Goal: Use online tool/utility: Utilize a website feature to perform a specific function

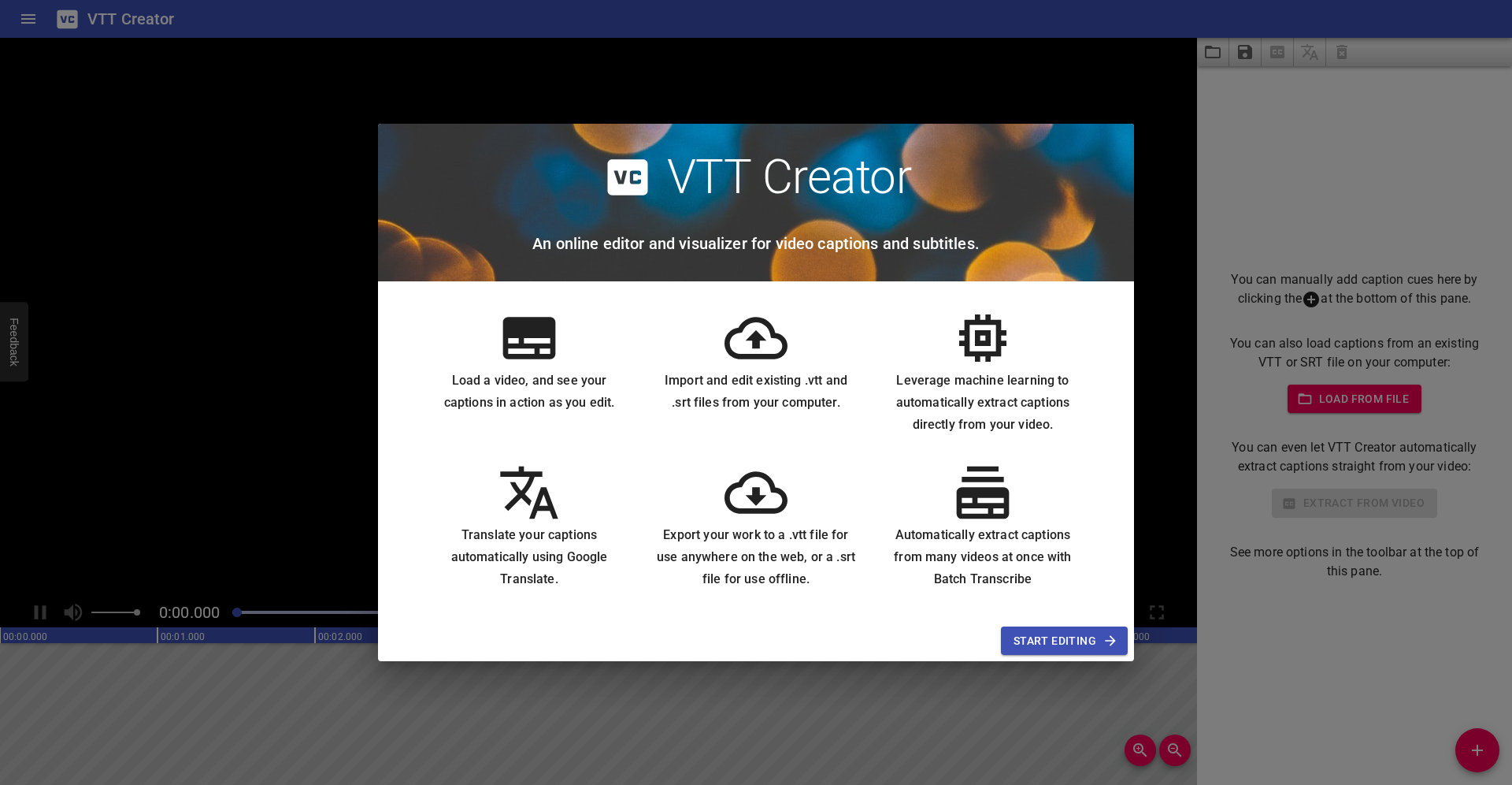
click at [1068, 642] on span "Start Editing" at bounding box center [1065, 641] width 102 height 19
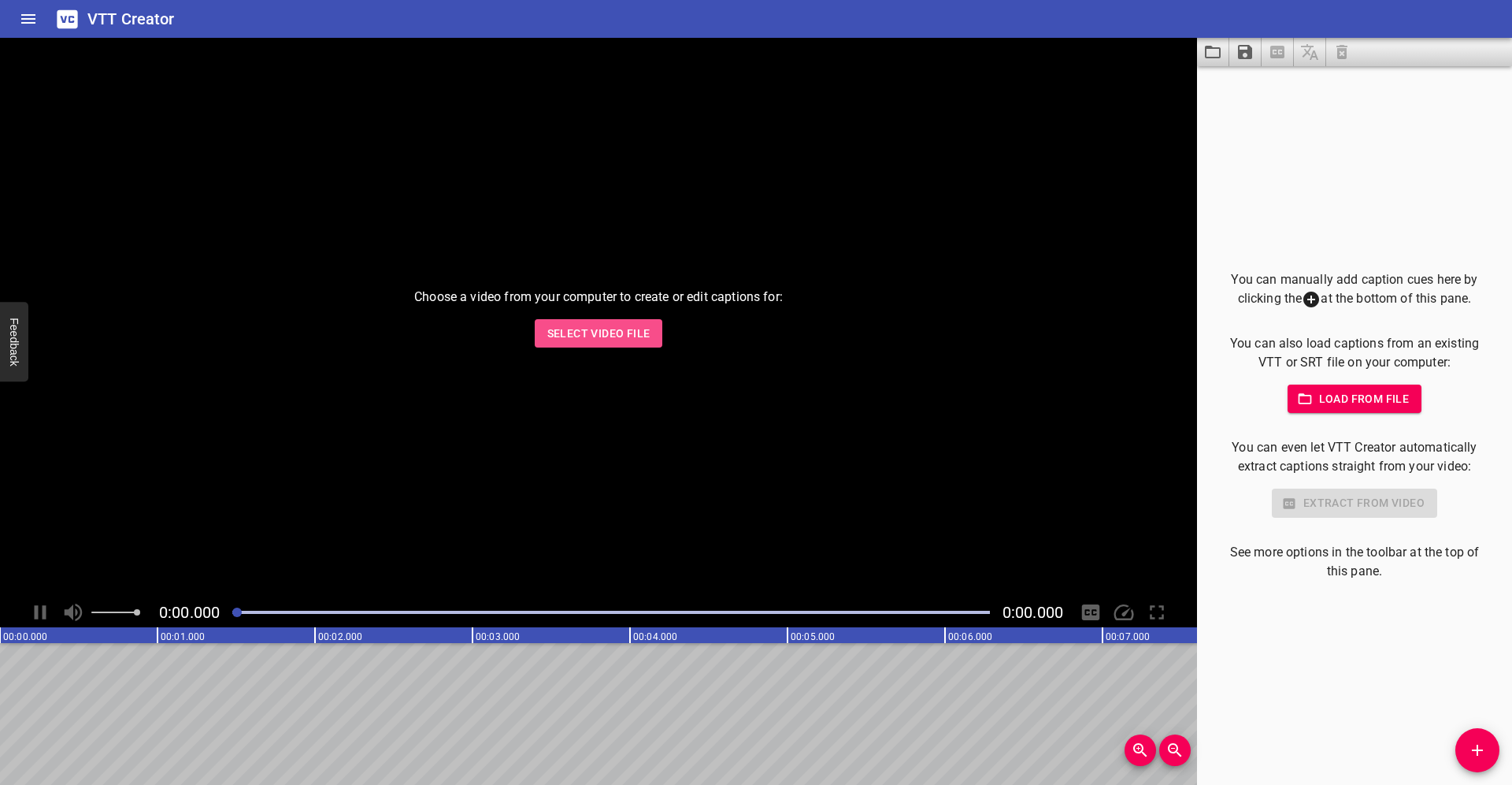
click at [612, 334] on span "Select Video File" at bounding box center [599, 334] width 103 height 19
click at [624, 330] on span "Select Video File" at bounding box center [599, 334] width 103 height 19
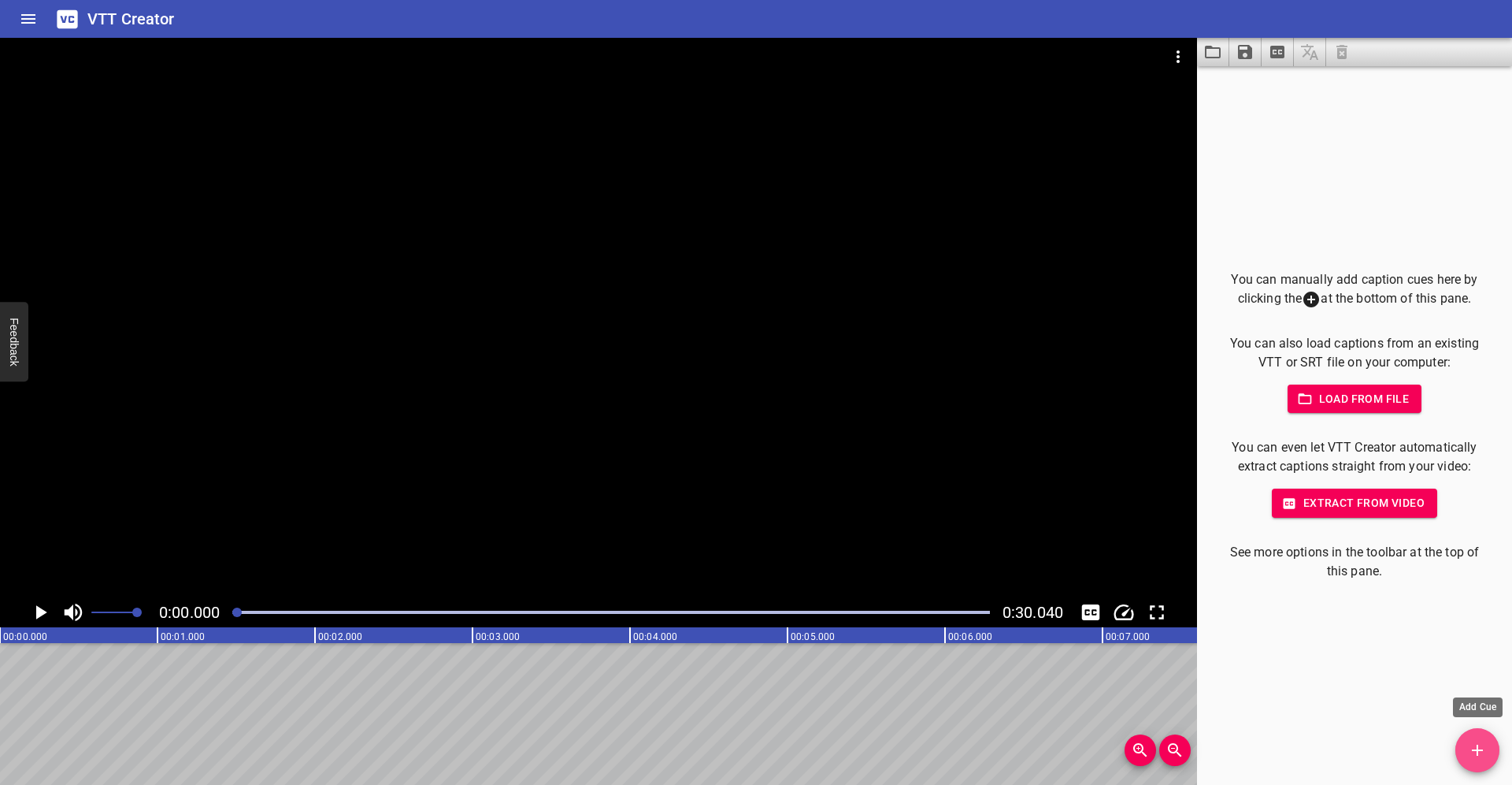
click at [1479, 755] on icon "Add Cue" at bounding box center [1477, 749] width 18 height 18
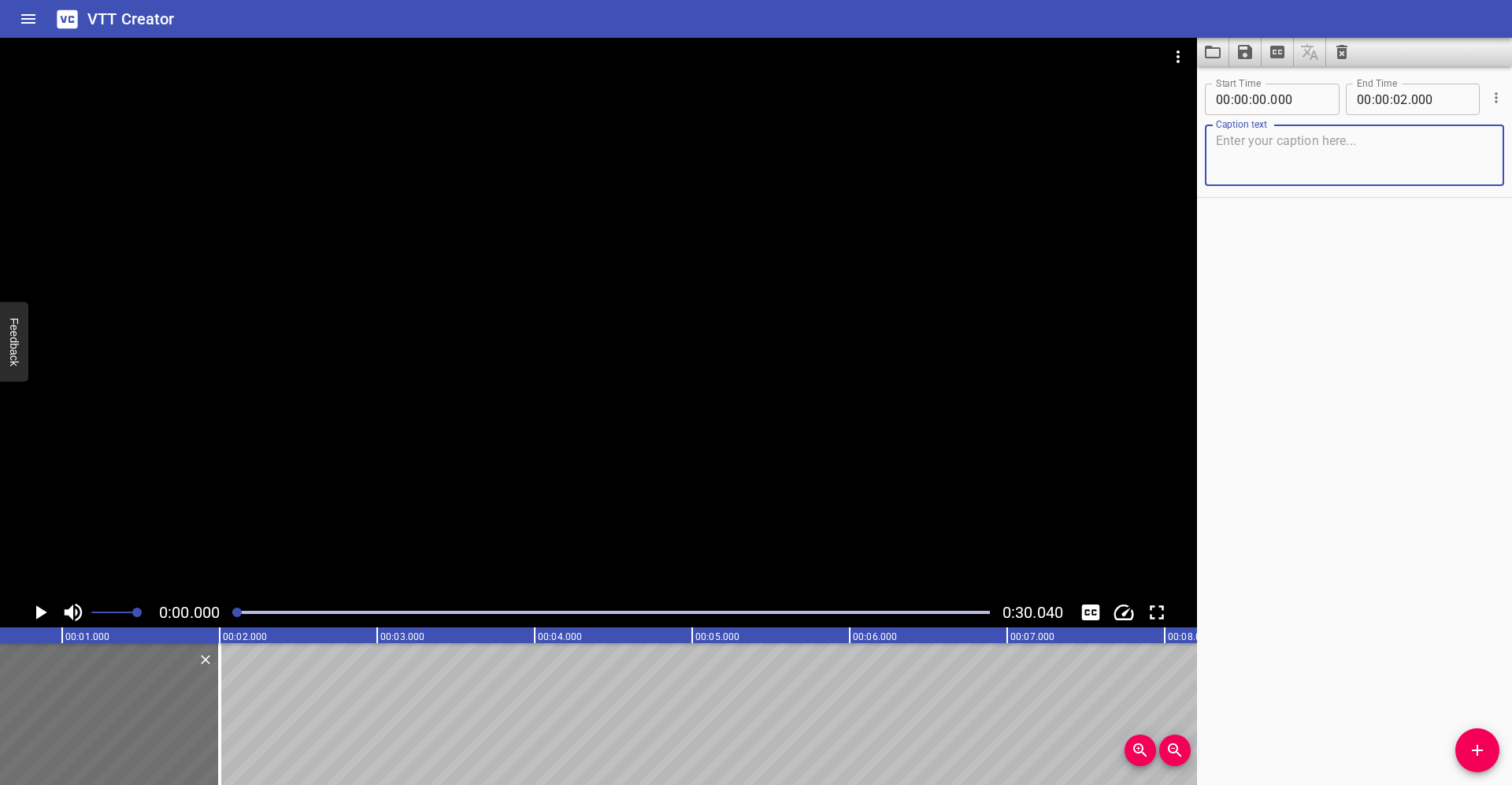
scroll to position [0, 54]
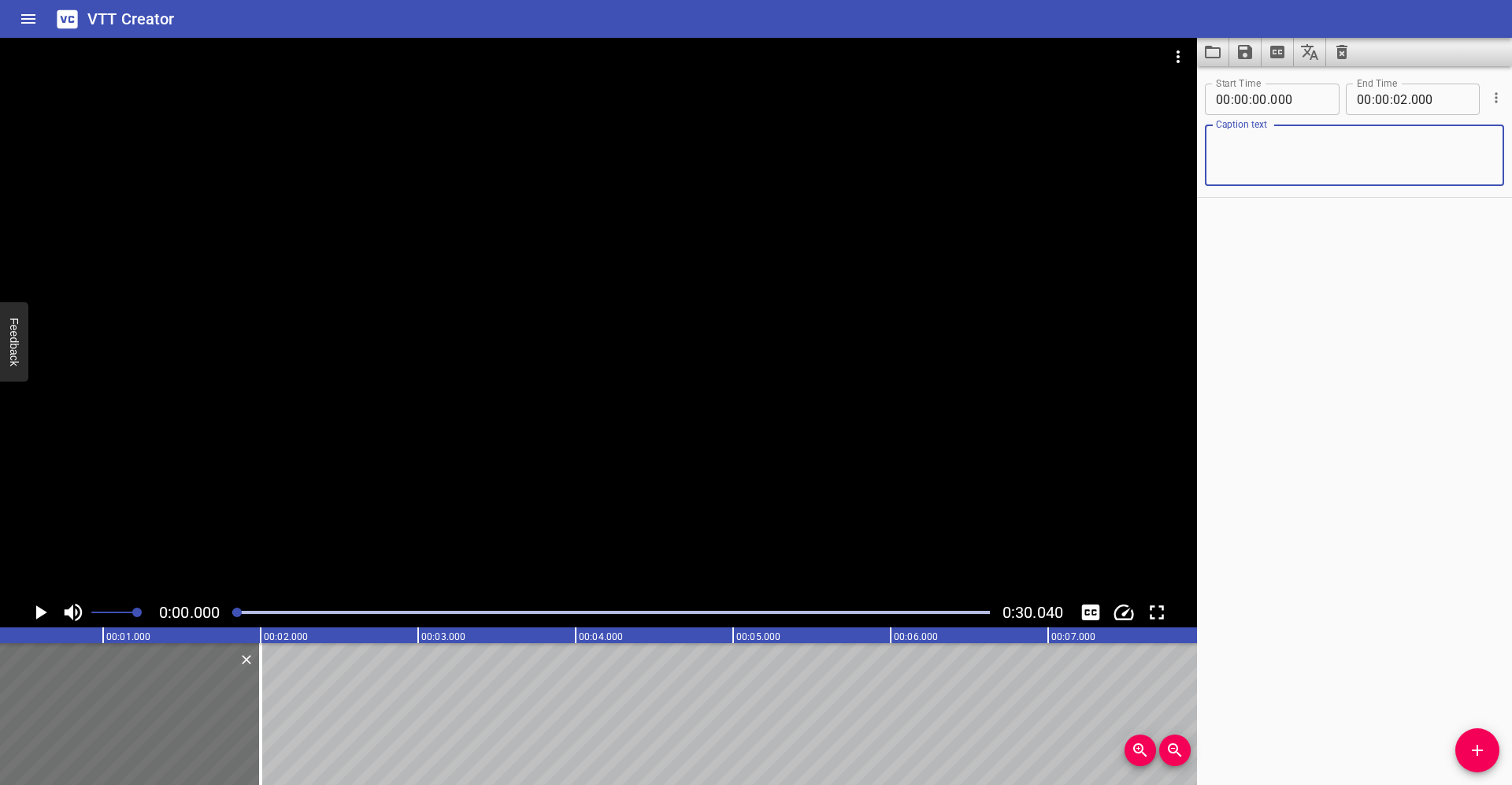
click at [42, 609] on icon "Play/Pause" at bounding box center [41, 612] width 11 height 15
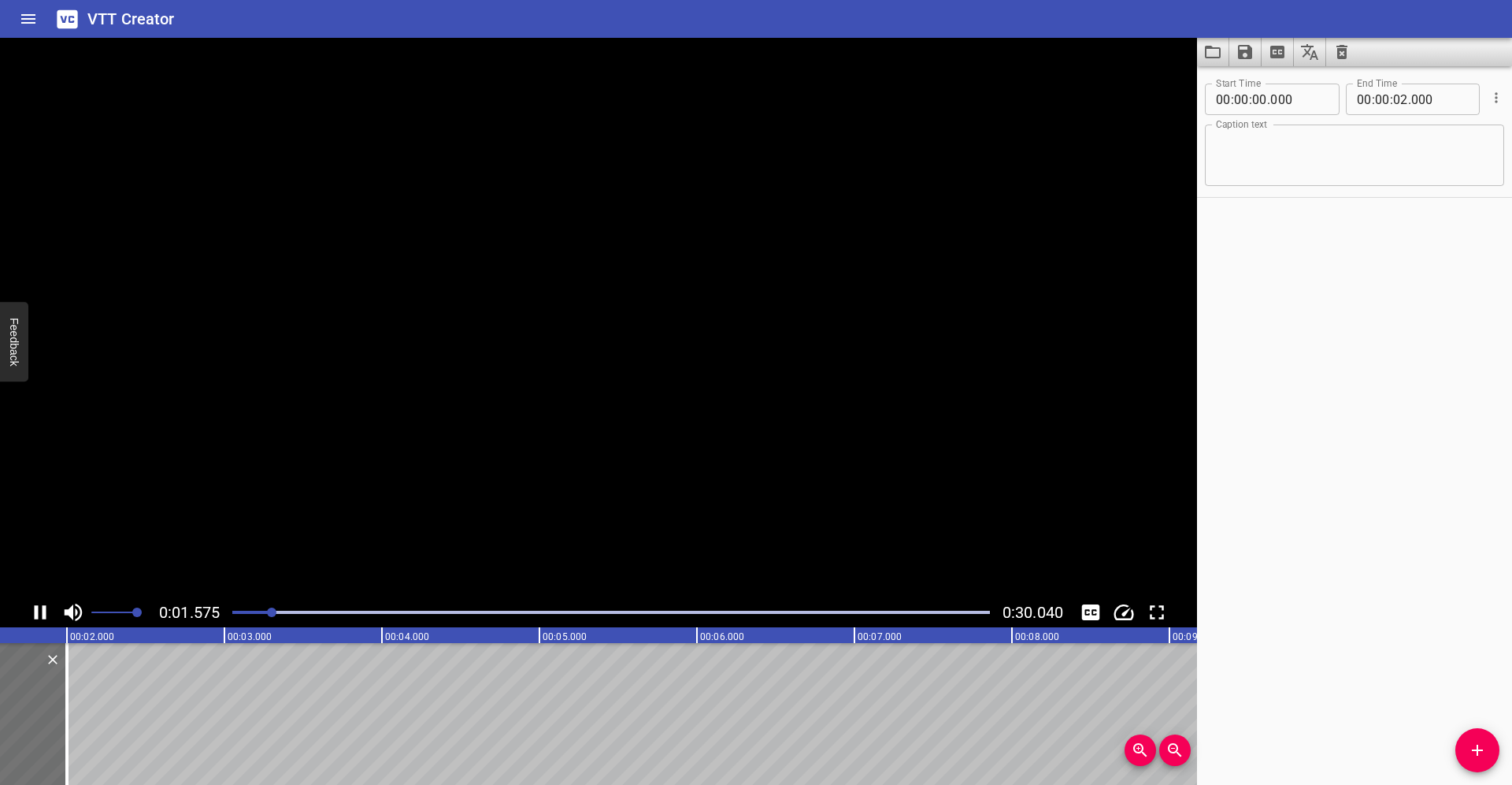
click at [42, 609] on icon "Play/Pause" at bounding box center [40, 612] width 23 height 23
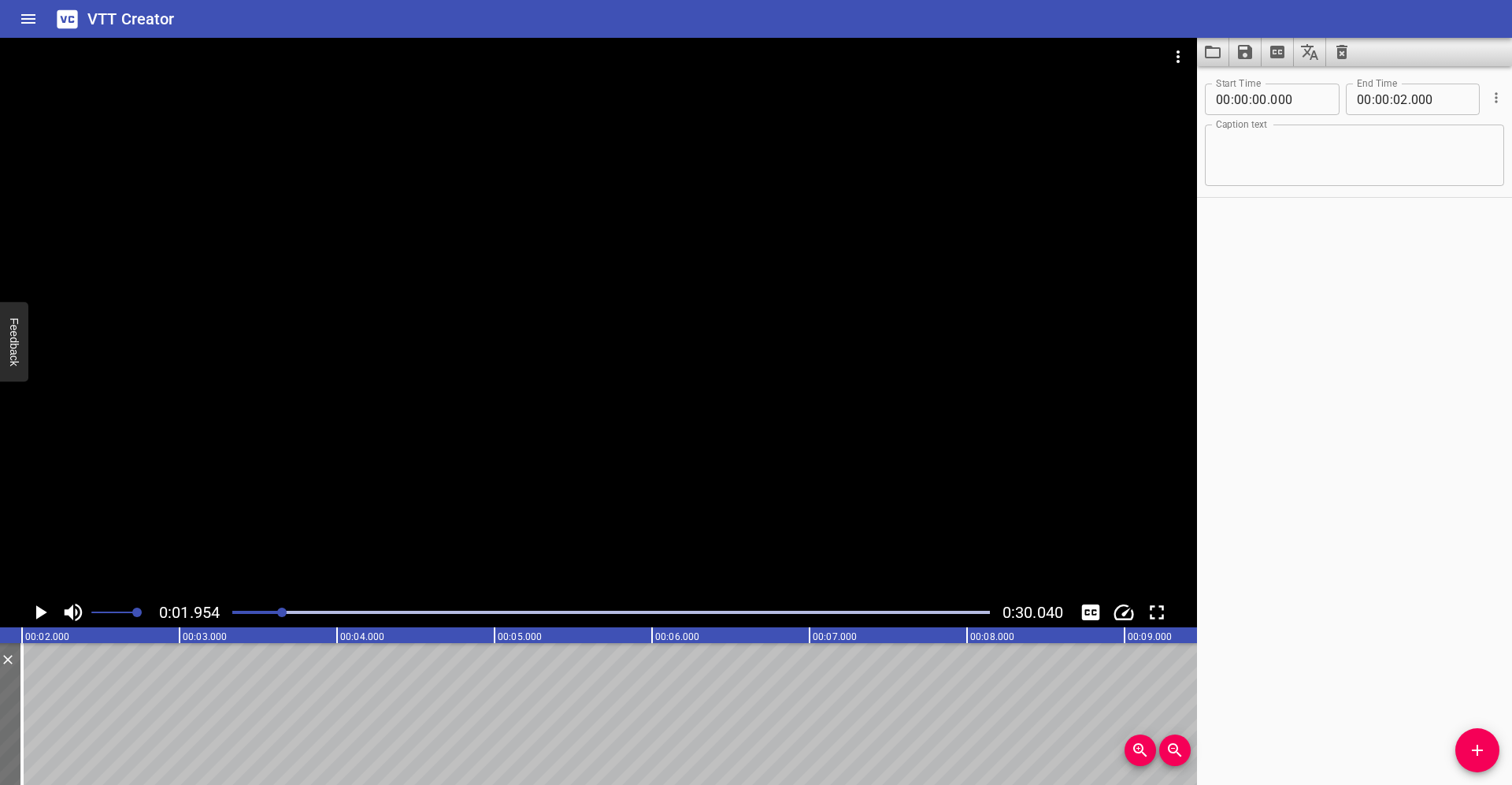
scroll to position [0, 308]
drag, startPoint x: 152, startPoint y: 710, endPoint x: 241, endPoint y: 710, distance: 89.0
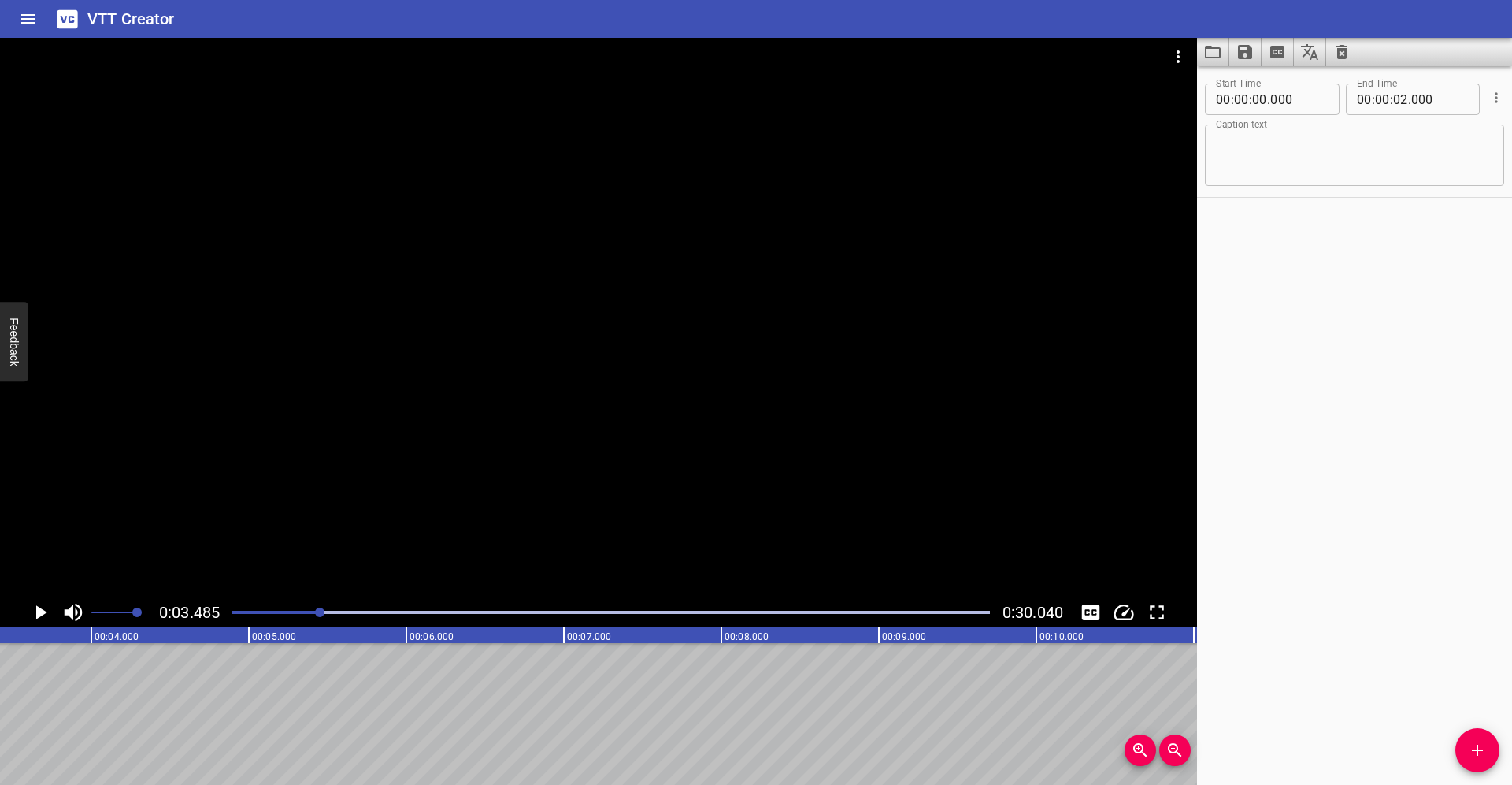
scroll to position [0, 549]
drag, startPoint x: 313, startPoint y: 608, endPoint x: 217, endPoint y: 610, distance: 96.0
click at [217, 610] on div "0:03.485 0:30.040" at bounding box center [598, 612] width 1197 height 30
drag, startPoint x: 255, startPoint y: 612, endPoint x: 240, endPoint y: 612, distance: 15.0
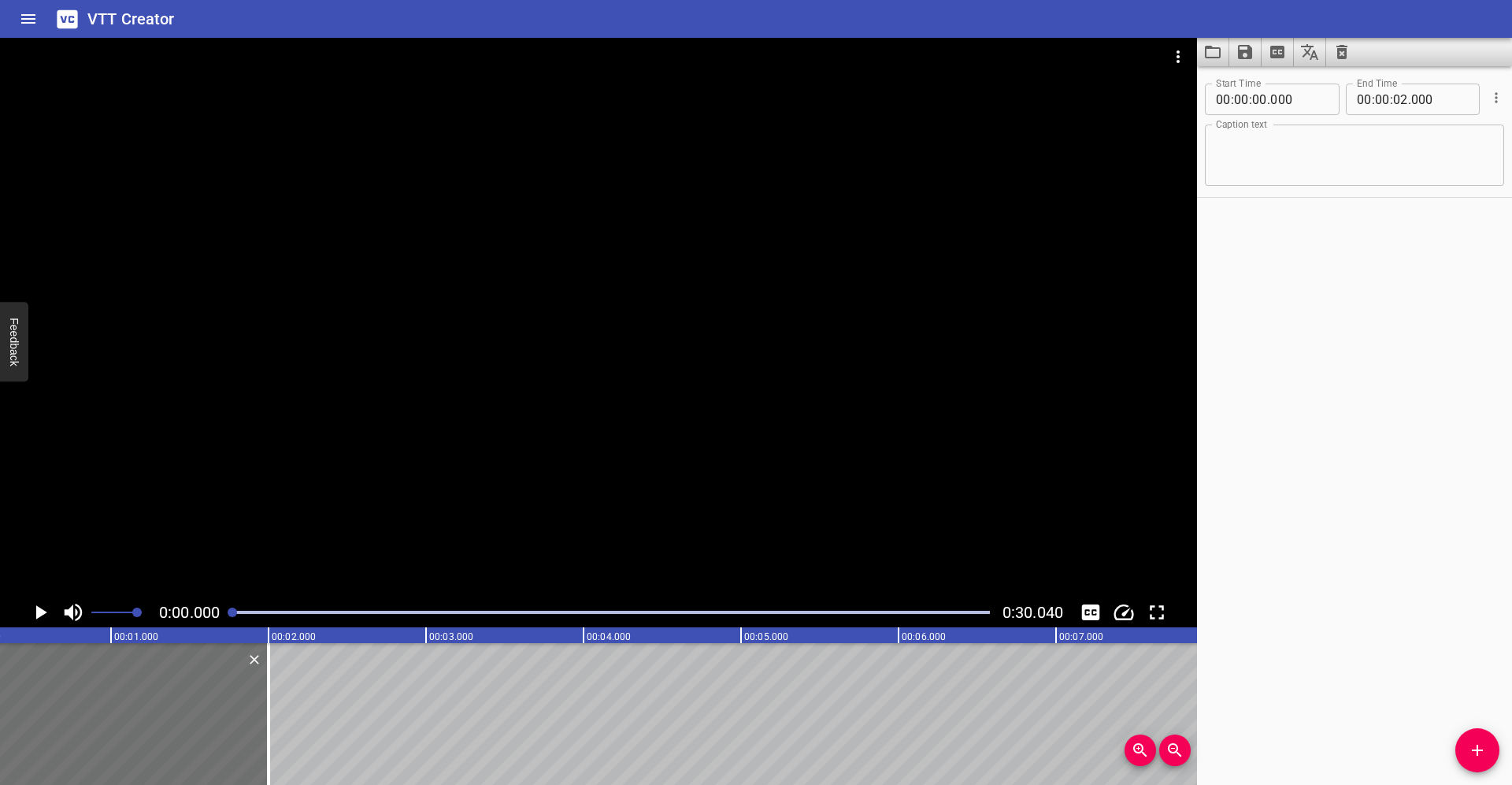
scroll to position [0, 0]
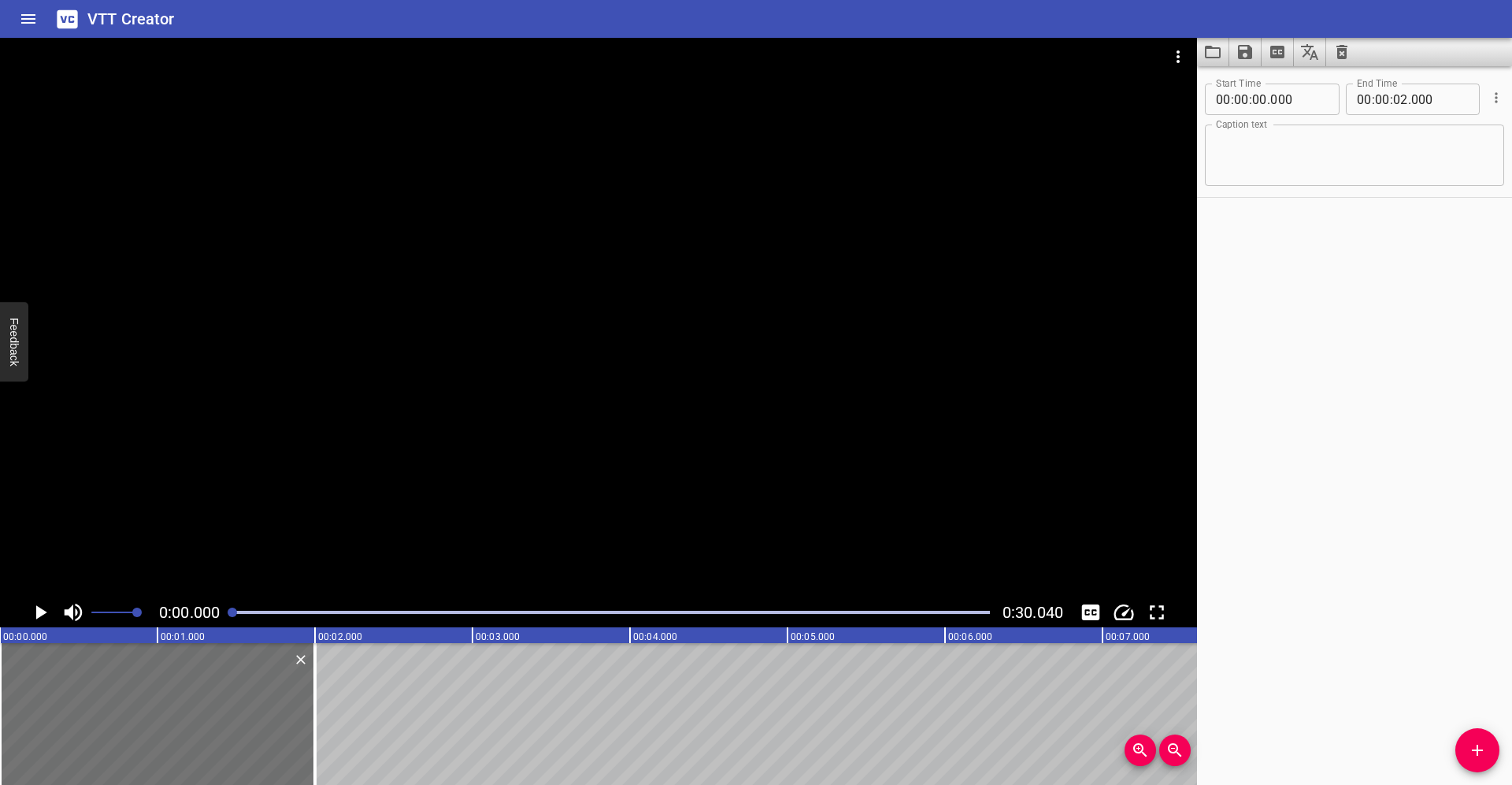
drag, startPoint x: 240, startPoint y: 612, endPoint x: 223, endPoint y: 612, distance: 17.0
click at [223, 612] on div at bounding box center [611, 612] width 777 height 22
drag, startPoint x: 1242, startPoint y: 140, endPoint x: 1259, endPoint y: 153, distance: 21.4
click at [1242, 140] on textarea at bounding box center [1354, 156] width 277 height 45
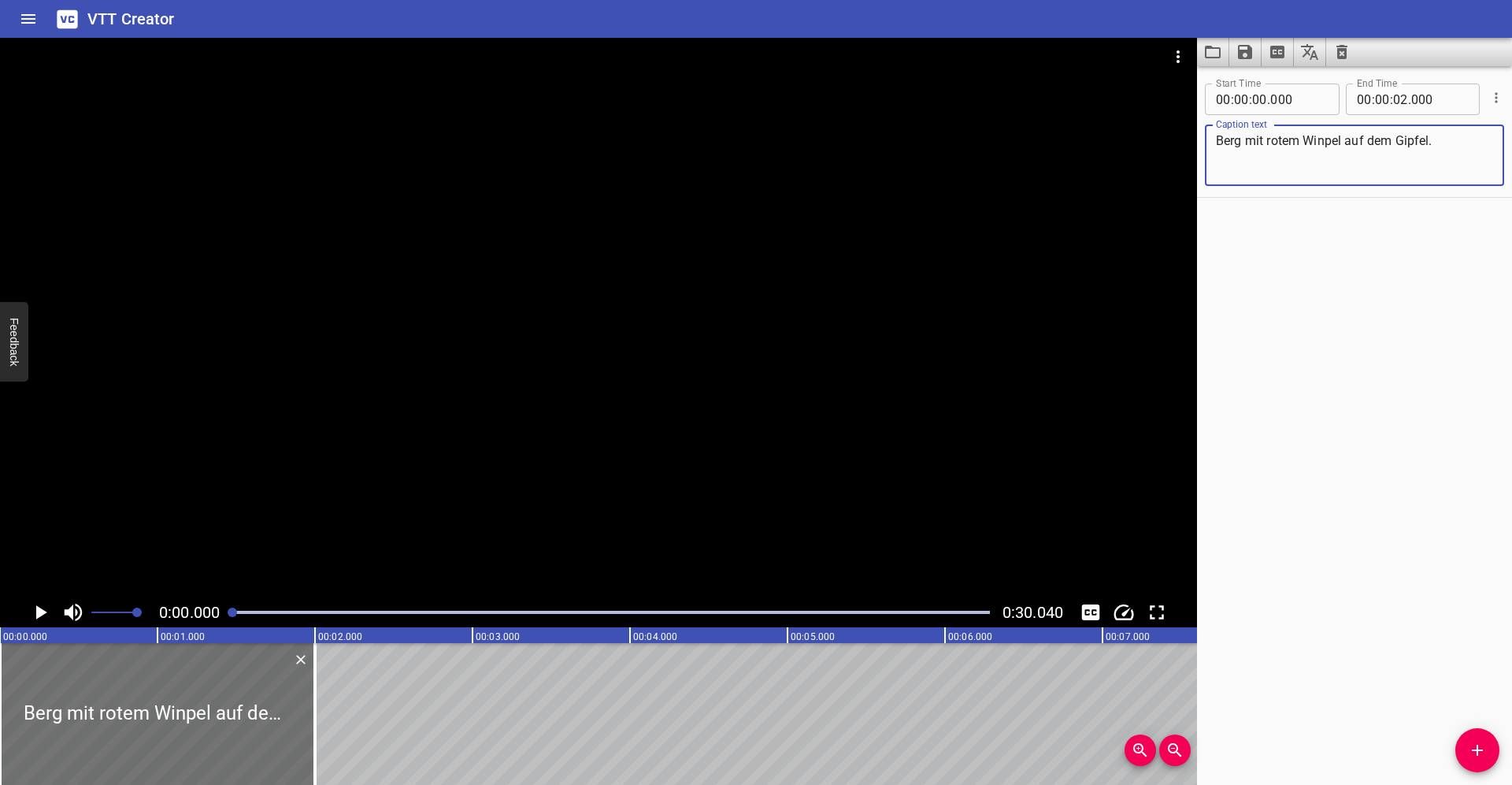
type textarea "Berg mit rotem Winpel auf dem Gipfel."
click at [37, 613] on icon "Play/Pause" at bounding box center [41, 612] width 11 height 15
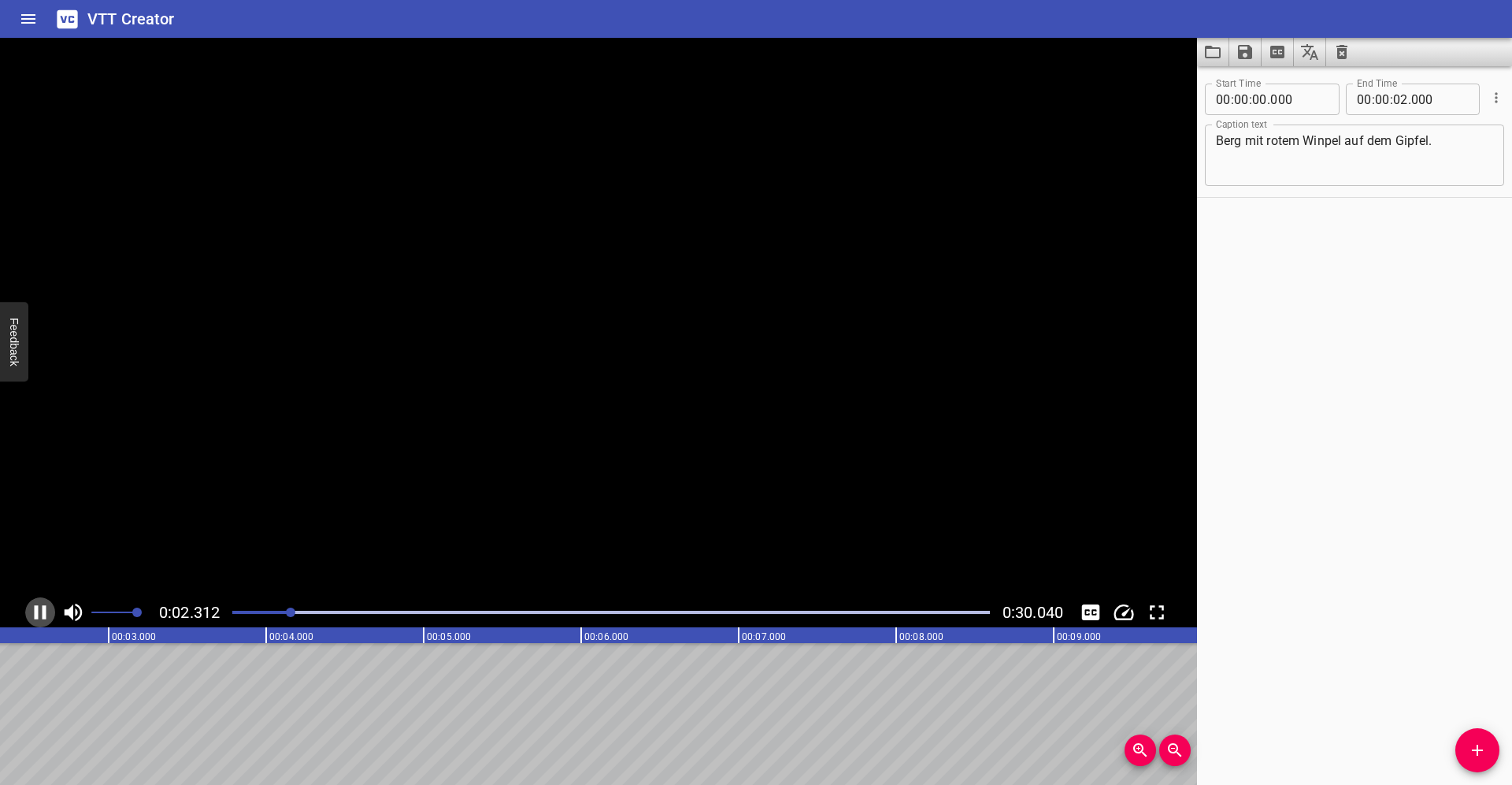
click at [37, 612] on icon "Play/Pause" at bounding box center [41, 612] width 12 height 15
click at [37, 612] on icon "Play/Pause" at bounding box center [41, 612] width 11 height 15
click at [37, 612] on icon "Play/Pause" at bounding box center [41, 612] width 12 height 15
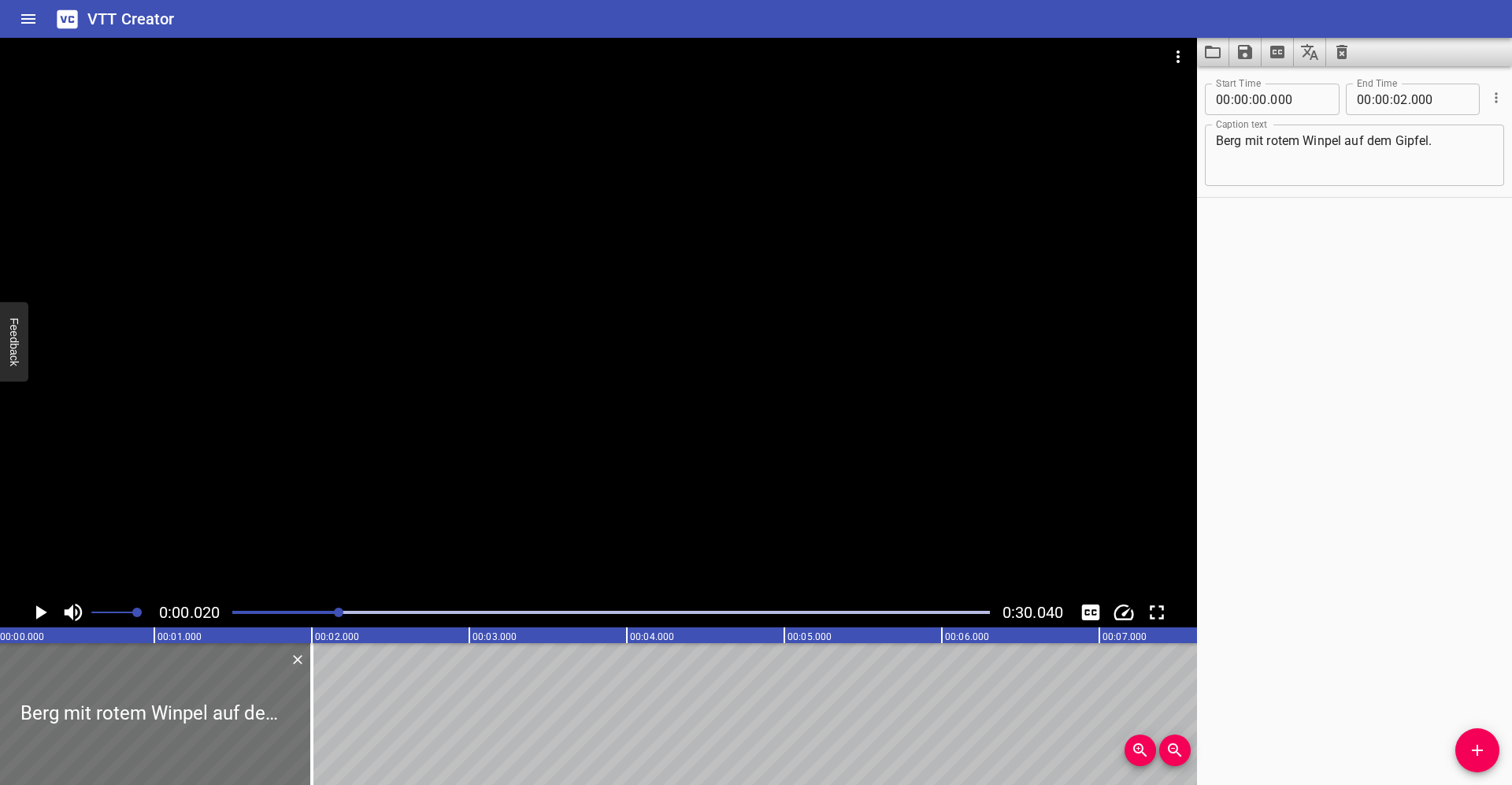
click at [340, 611] on div at bounding box center [338, 613] width 10 height 10
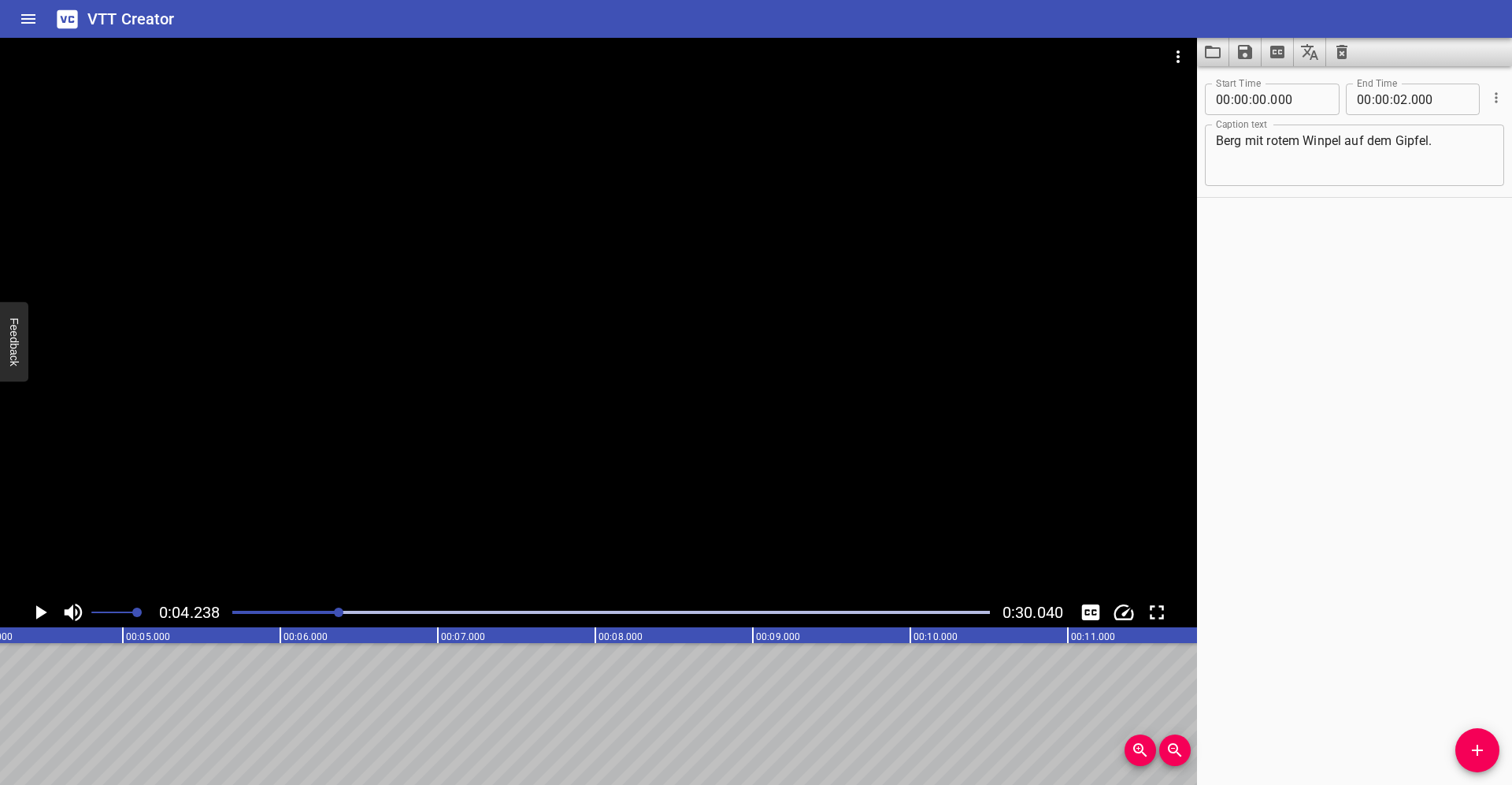
scroll to position [0, 668]
drag, startPoint x: 36, startPoint y: 610, endPoint x: 152, endPoint y: 608, distance: 116.0
click at [36, 610] on icon "Play/Pause" at bounding box center [41, 612] width 11 height 15
drag, startPoint x: 322, startPoint y: 608, endPoint x: 305, endPoint y: 611, distance: 17.3
click at [322, 608] on div at bounding box center [611, 612] width 777 height 22
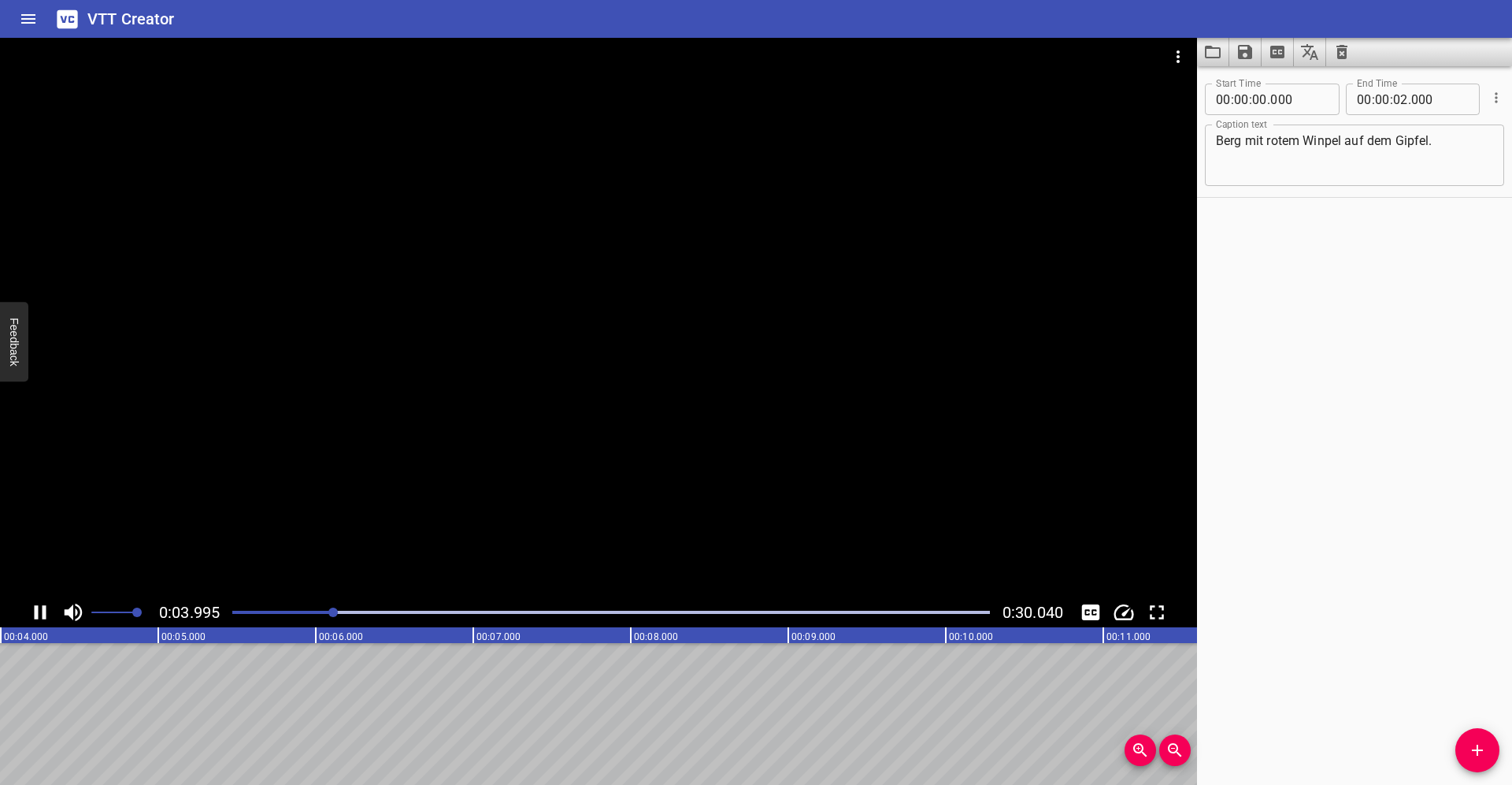
drag, startPoint x: 305, startPoint y: 611, endPoint x: 296, endPoint y: 611, distance: 9.0
click at [40, 608] on icon "Play/Pause" at bounding box center [40, 612] width 23 height 23
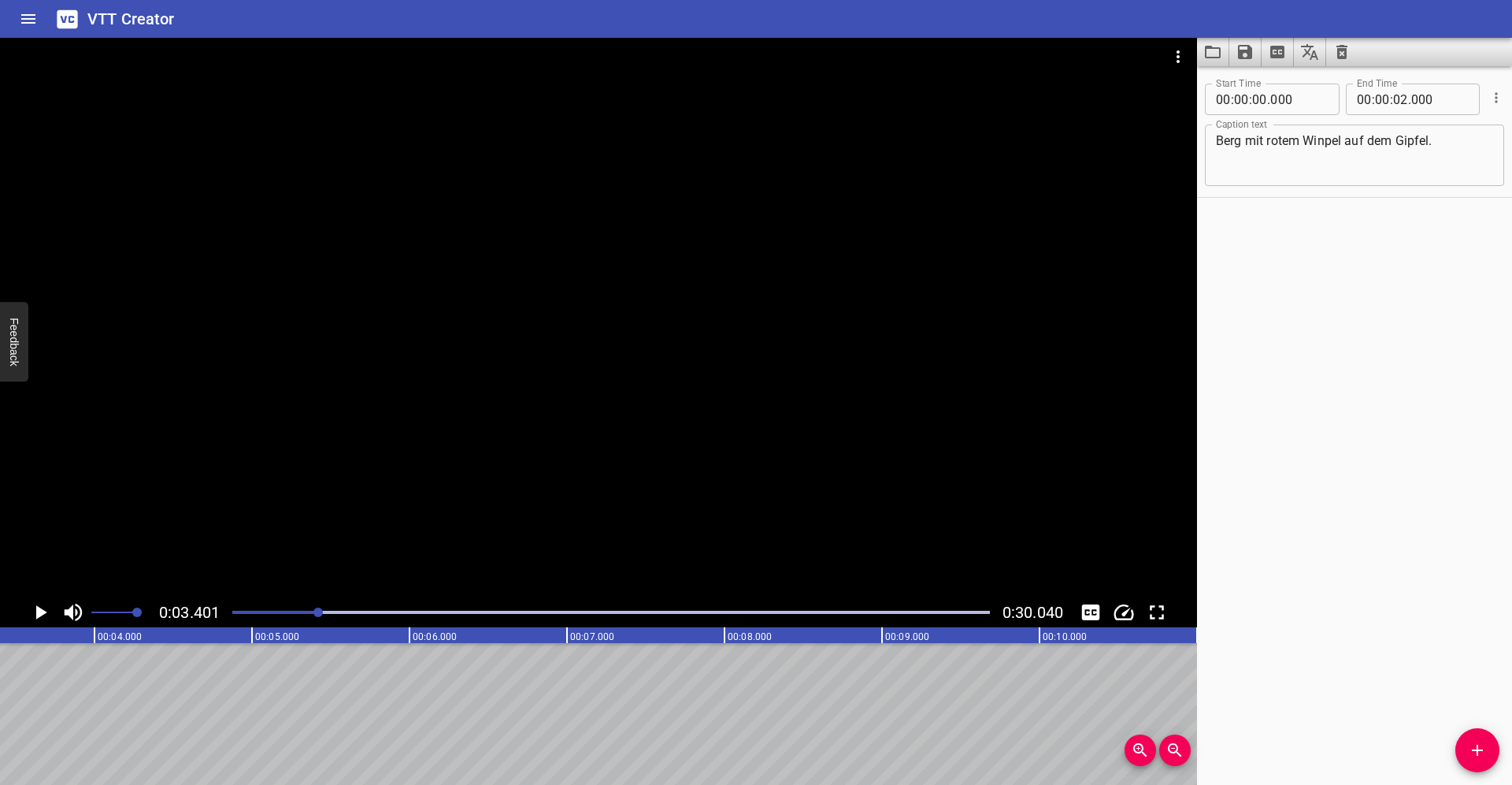
drag, startPoint x: 1445, startPoint y: 545, endPoint x: 1455, endPoint y: 667, distance: 122.4
click at [1445, 545] on div "Start Time 00 : 00 : 00 . 000 Start Time End Time 00 : 00 : 02 . 000 End Time C…" at bounding box center [1354, 425] width 315 height 719
drag, startPoint x: 1479, startPoint y: 758, endPoint x: 1470, endPoint y: 737, distance: 22.8
click at [1479, 758] on icon "Add Cue" at bounding box center [1477, 749] width 18 height 18
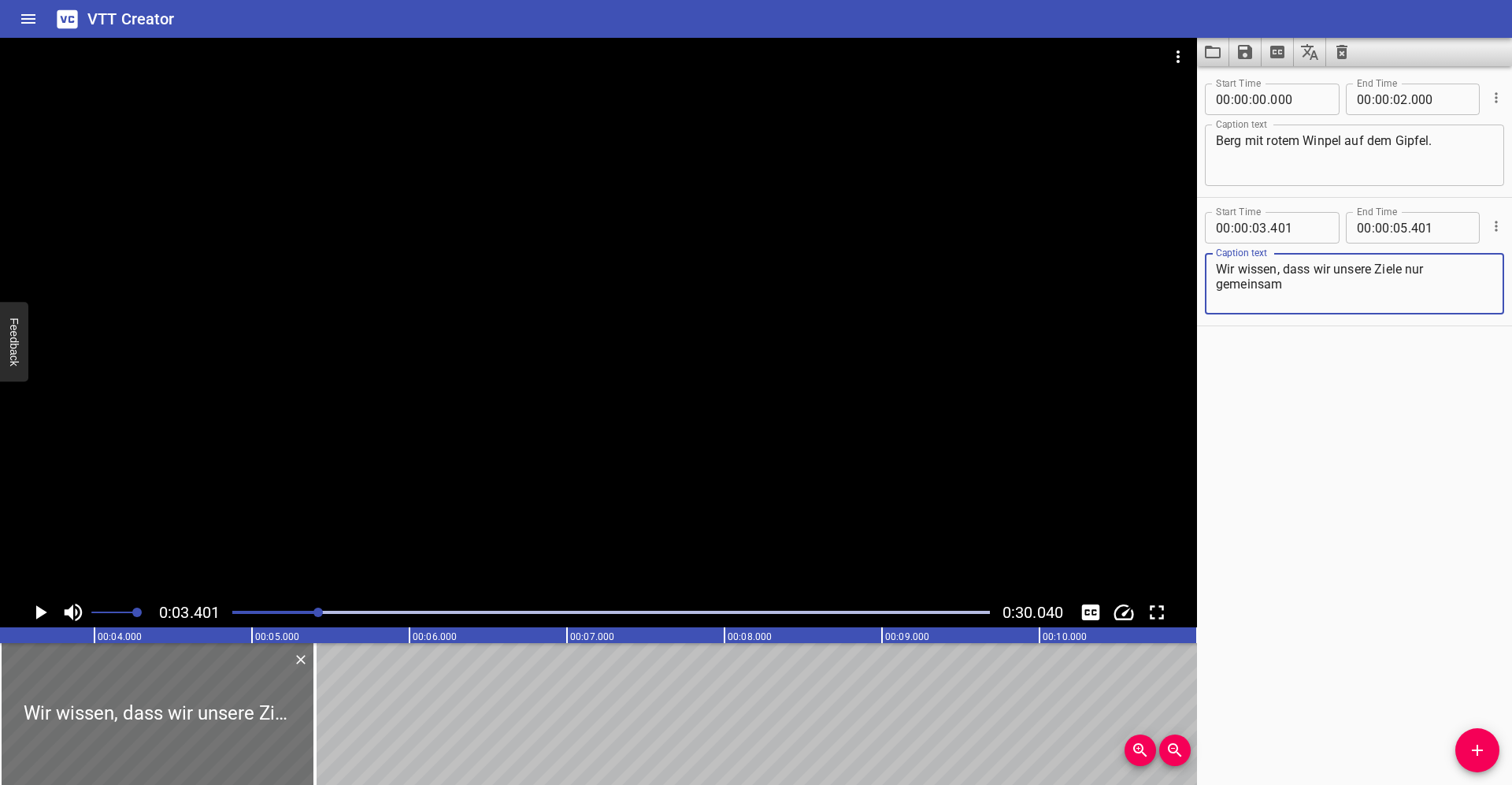
click at [40, 608] on icon "Play/Pause" at bounding box center [41, 612] width 11 height 15
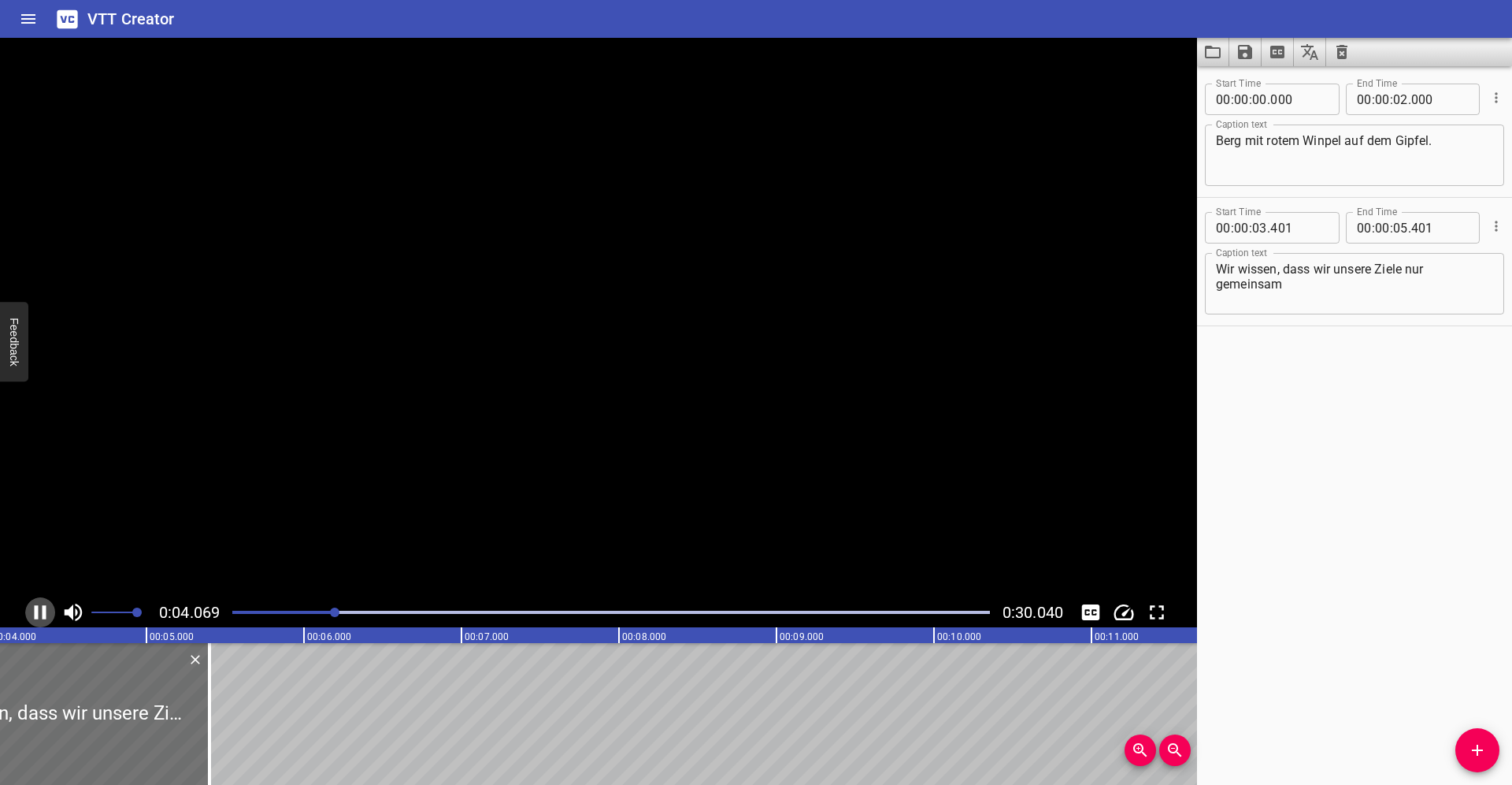
click at [40, 608] on icon "Play/Pause" at bounding box center [40, 612] width 23 height 23
click at [1313, 284] on textarea "Wir wissen, dass wir unsere Ziele nur gemeinsam" at bounding box center [1354, 284] width 277 height 45
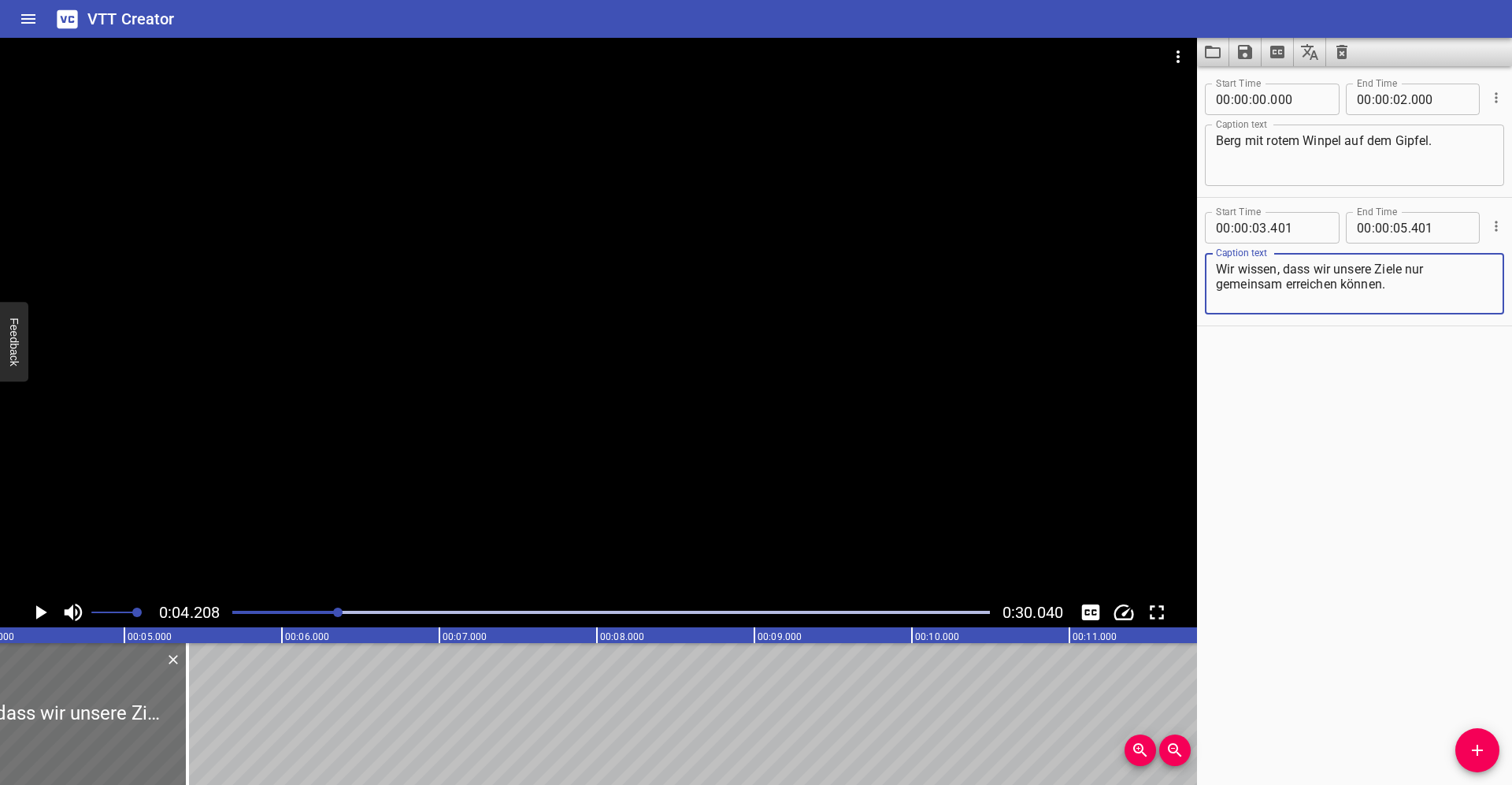
type textarea "Wir wissen, dass wir unsere Ziele nur gemeinsam erreichen können."
click at [40, 612] on icon "Play/Pause" at bounding box center [41, 612] width 11 height 15
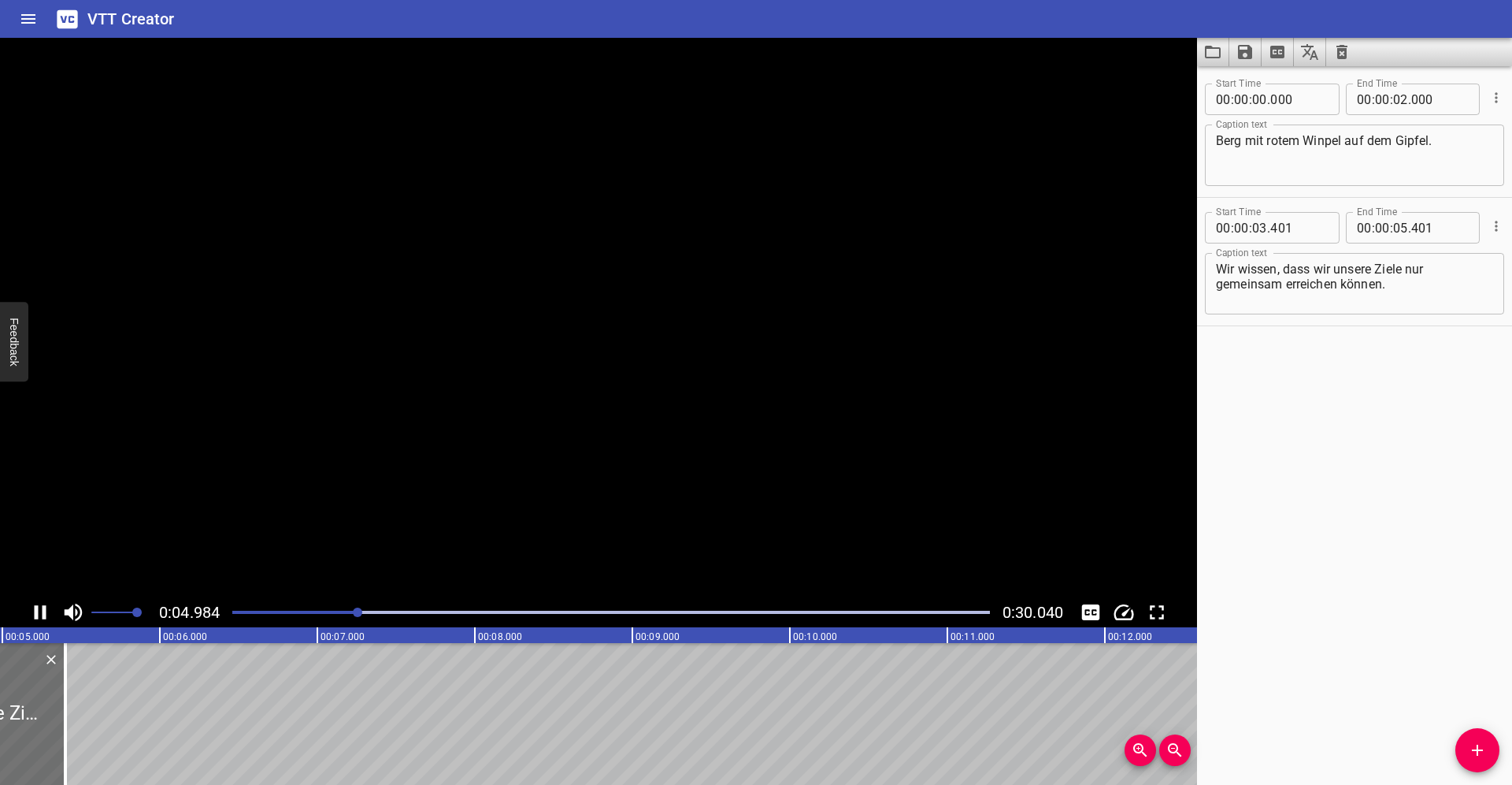
click at [40, 612] on icon "Play/Pause" at bounding box center [40, 612] width 23 height 23
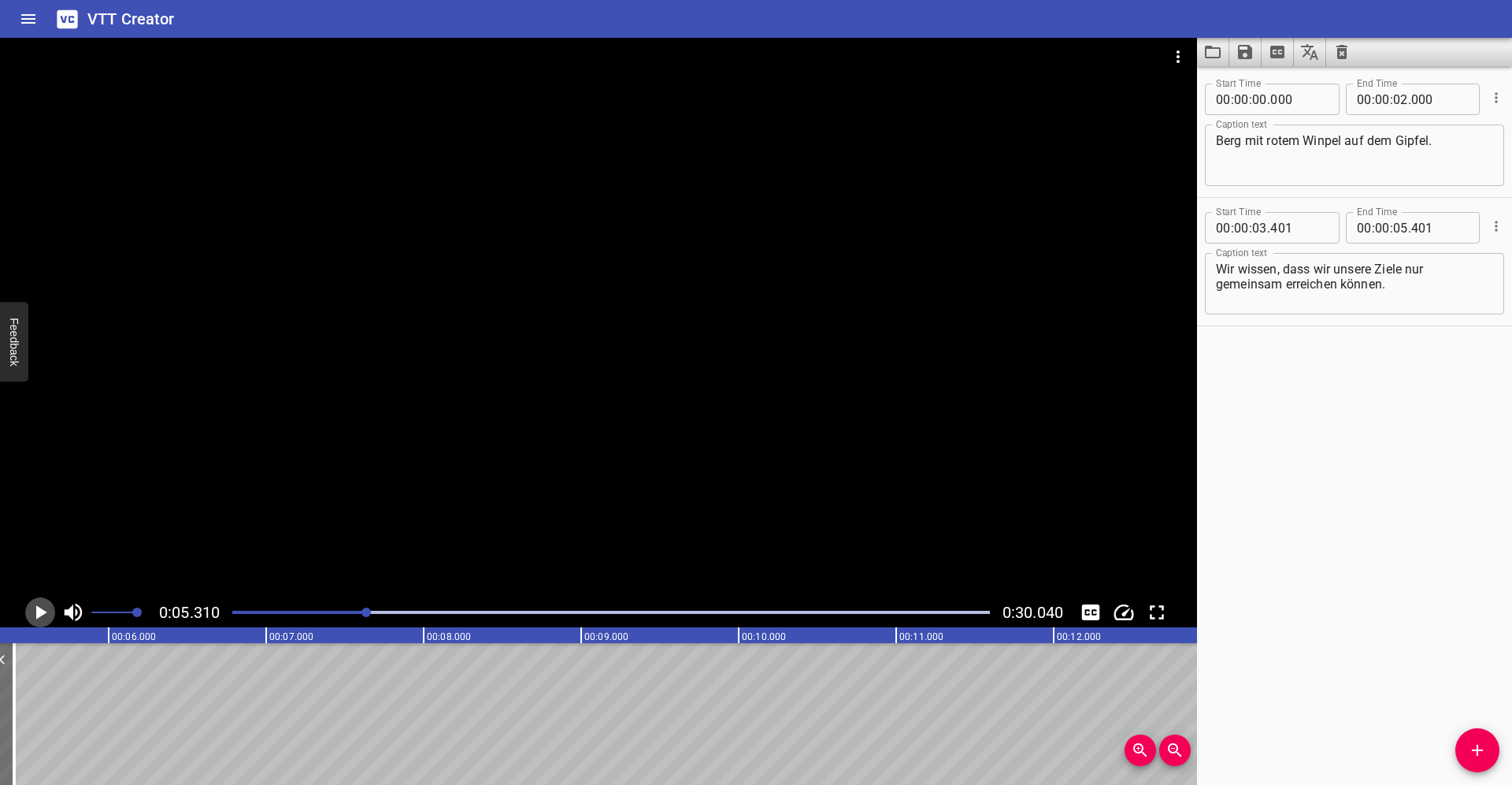
click at [40, 612] on icon "Play/Pause" at bounding box center [41, 612] width 11 height 15
click at [38, 611] on icon "Play/Pause" at bounding box center [40, 612] width 23 height 23
click at [38, 611] on icon "Play/Pause" at bounding box center [41, 612] width 11 height 15
click at [38, 611] on icon "Play/Pause" at bounding box center [40, 612] width 23 height 23
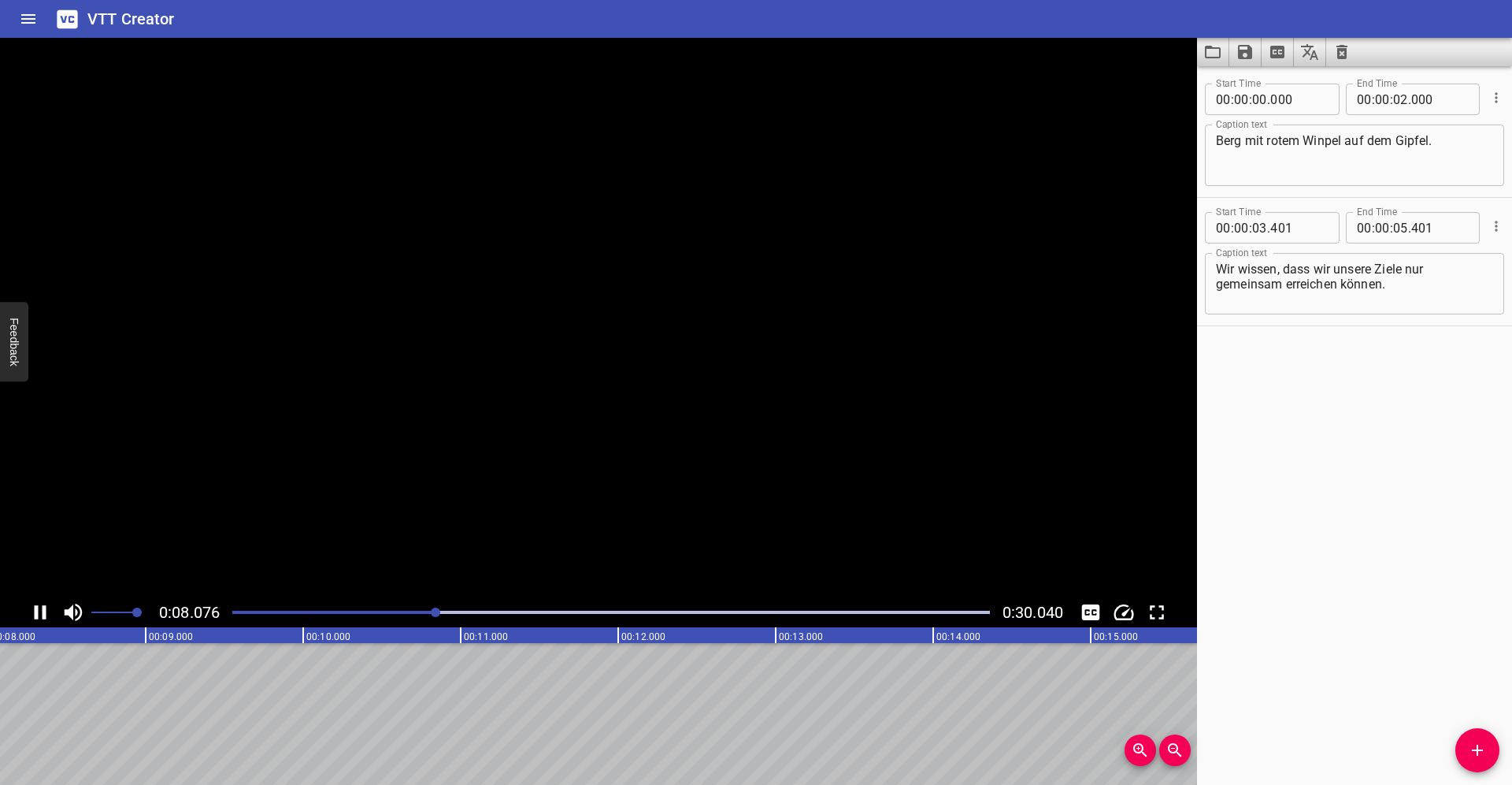
scroll to position [0, 1309]
click at [1461, 747] on span "Add Cue" at bounding box center [1477, 749] width 44 height 18
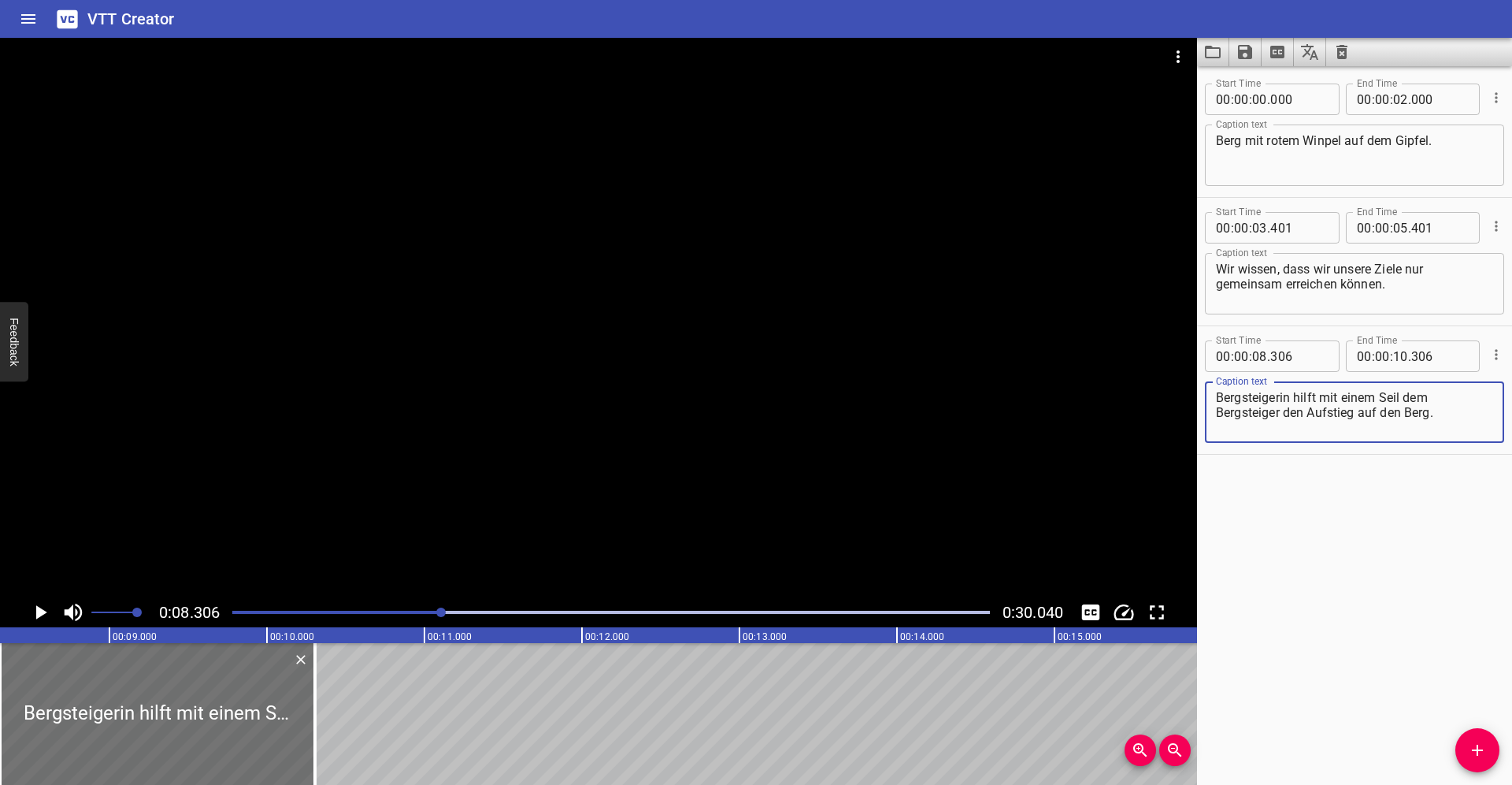
type textarea "Bergsteigerin hilft mit einem Seil dem Bergsteiger den Aufstieg auf den Berg."
click at [46, 614] on icon "Play/Pause" at bounding box center [40, 612] width 23 height 23
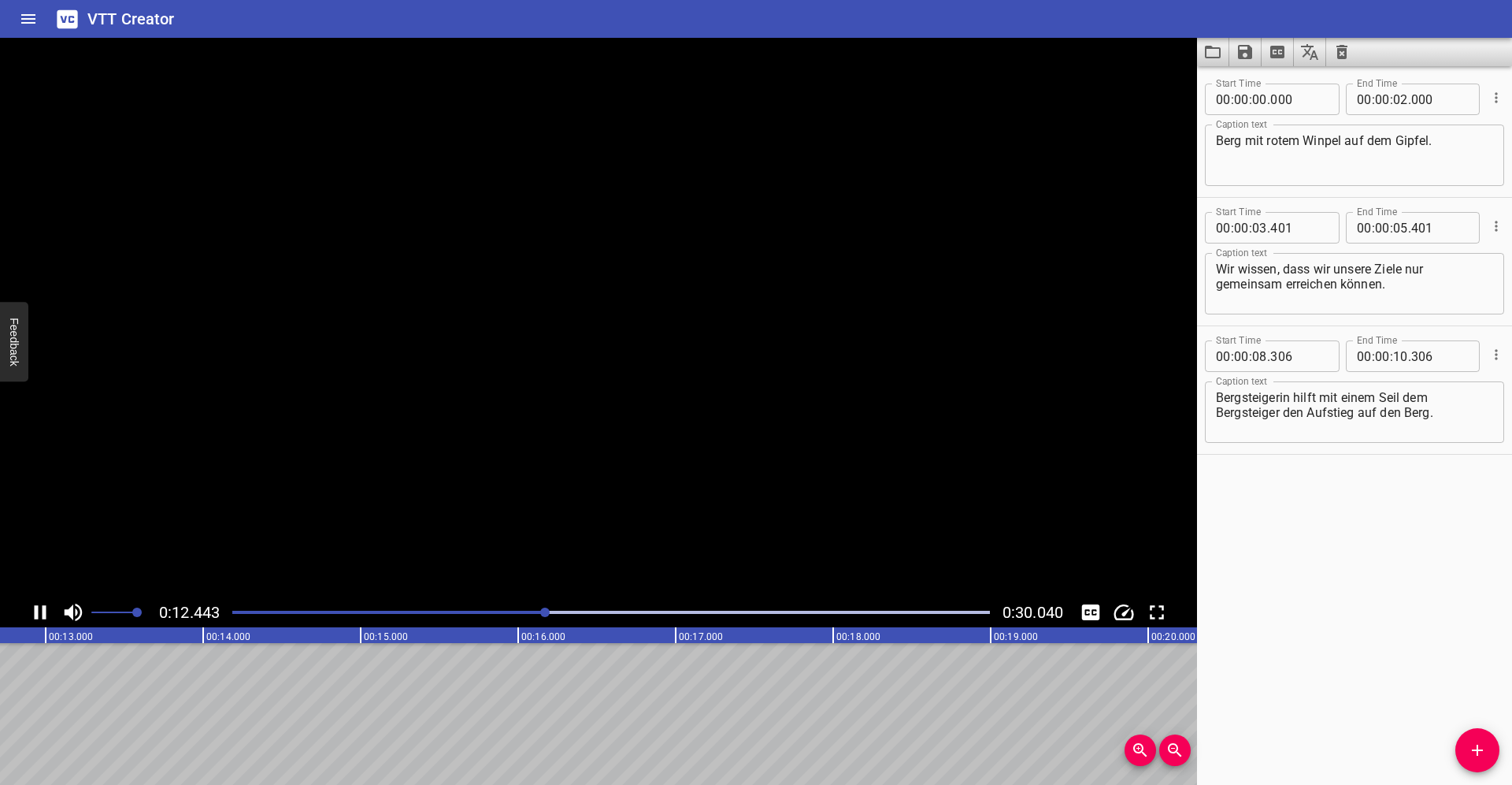
click at [46, 614] on icon "Play/Pause" at bounding box center [40, 612] width 23 height 23
click at [524, 608] on div at bounding box center [611, 612] width 777 height 22
click at [1468, 743] on icon "Add Cue" at bounding box center [1477, 749] width 18 height 18
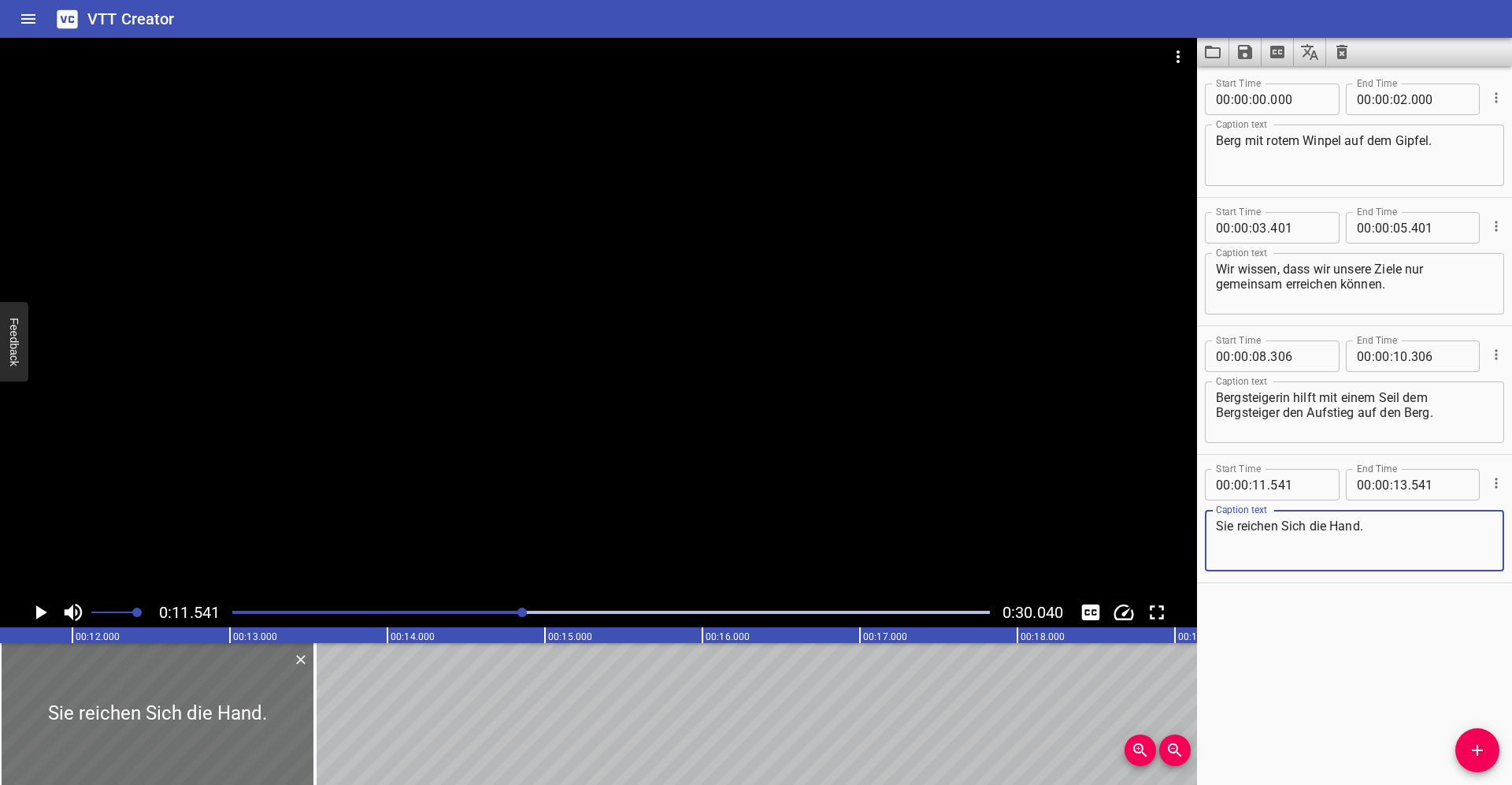
type textarea "Sie reichen Sich die Hand."
click at [35, 605] on icon "Play/Pause" at bounding box center [40, 612] width 23 height 23
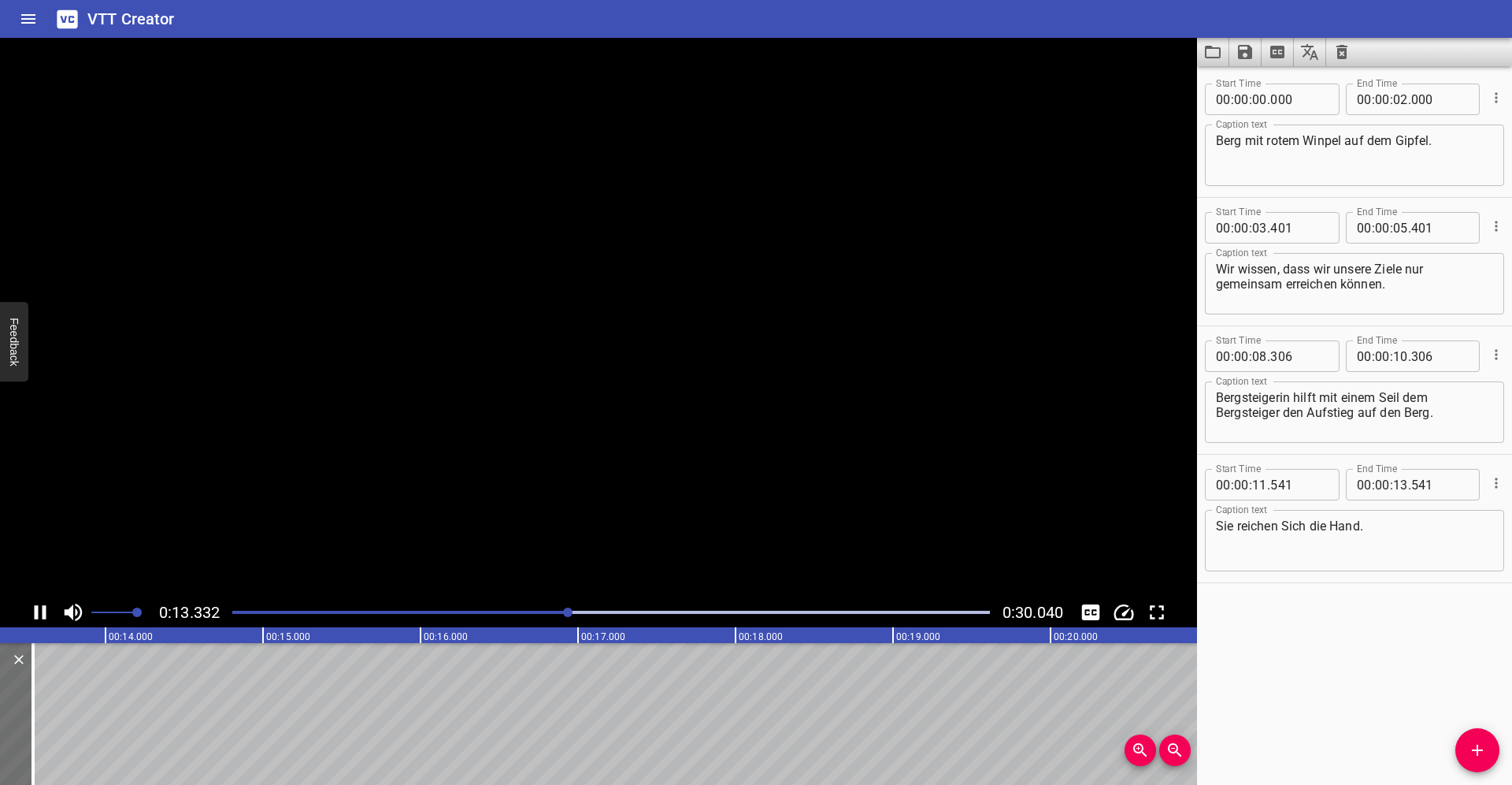
click at [35, 605] on icon "Play/Pause" at bounding box center [41, 612] width 12 height 15
click at [35, 605] on icon "Play/Pause" at bounding box center [40, 612] width 23 height 23
click at [35, 605] on icon "Play/Pause" at bounding box center [41, 612] width 12 height 15
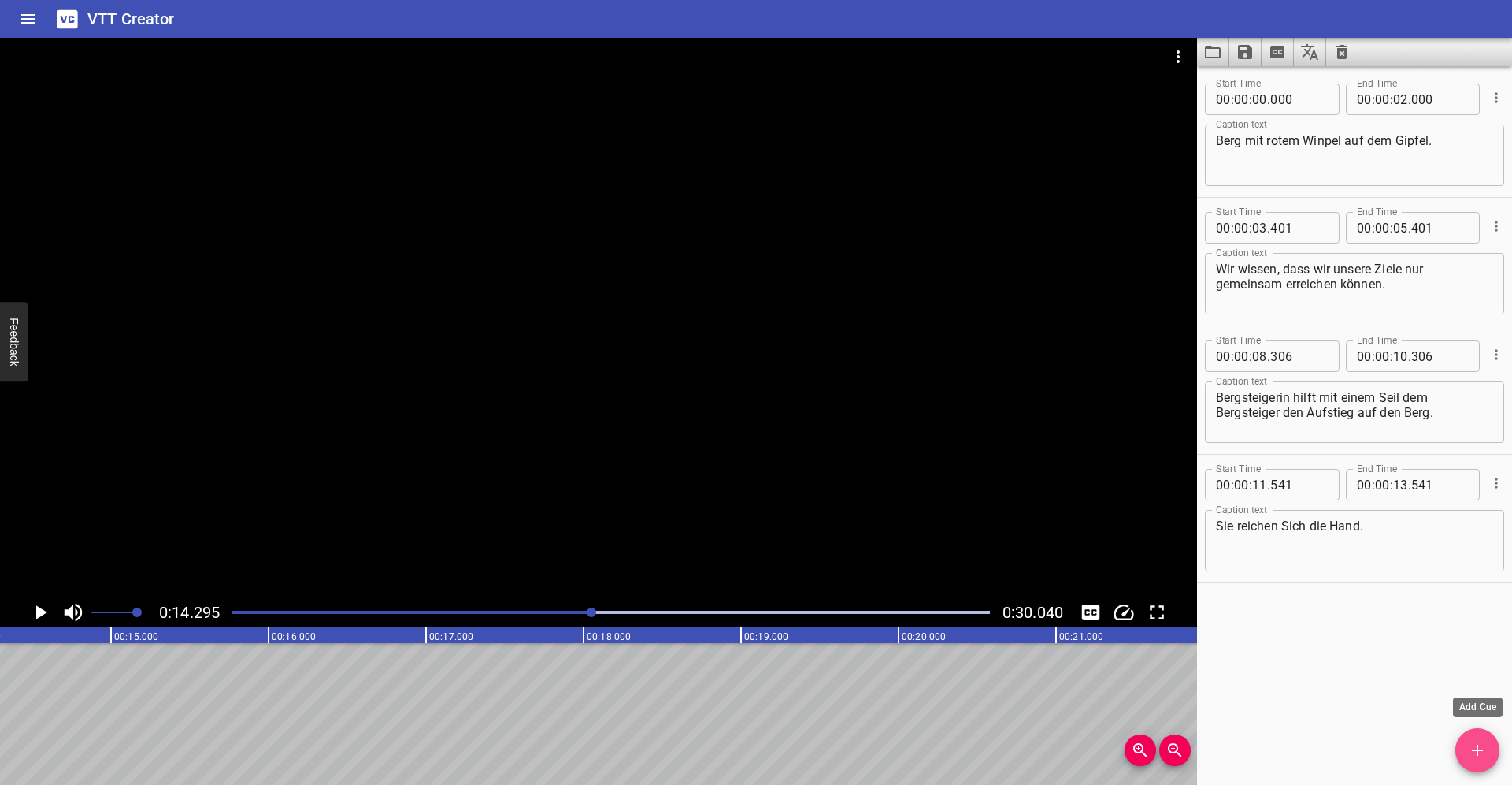
click at [1471, 748] on icon "Add Cue" at bounding box center [1477, 749] width 18 height 18
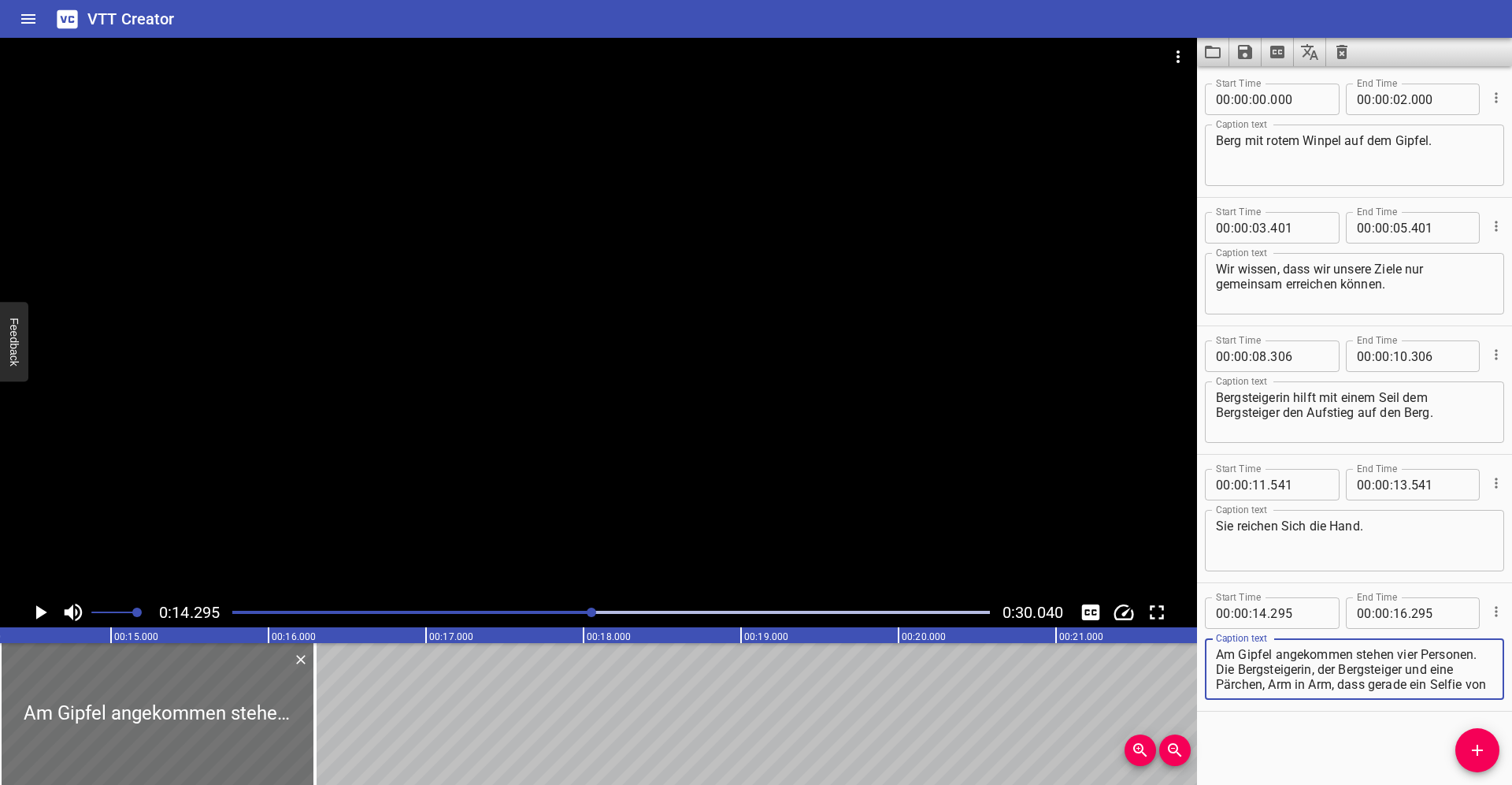
scroll to position [15, 0]
type textarea "Am Gipfel angekommen stehen vier Personen. Die Bergsteigerin, der Bergsteiger u…"
click at [41, 604] on icon "Play/Pause" at bounding box center [40, 612] width 23 height 23
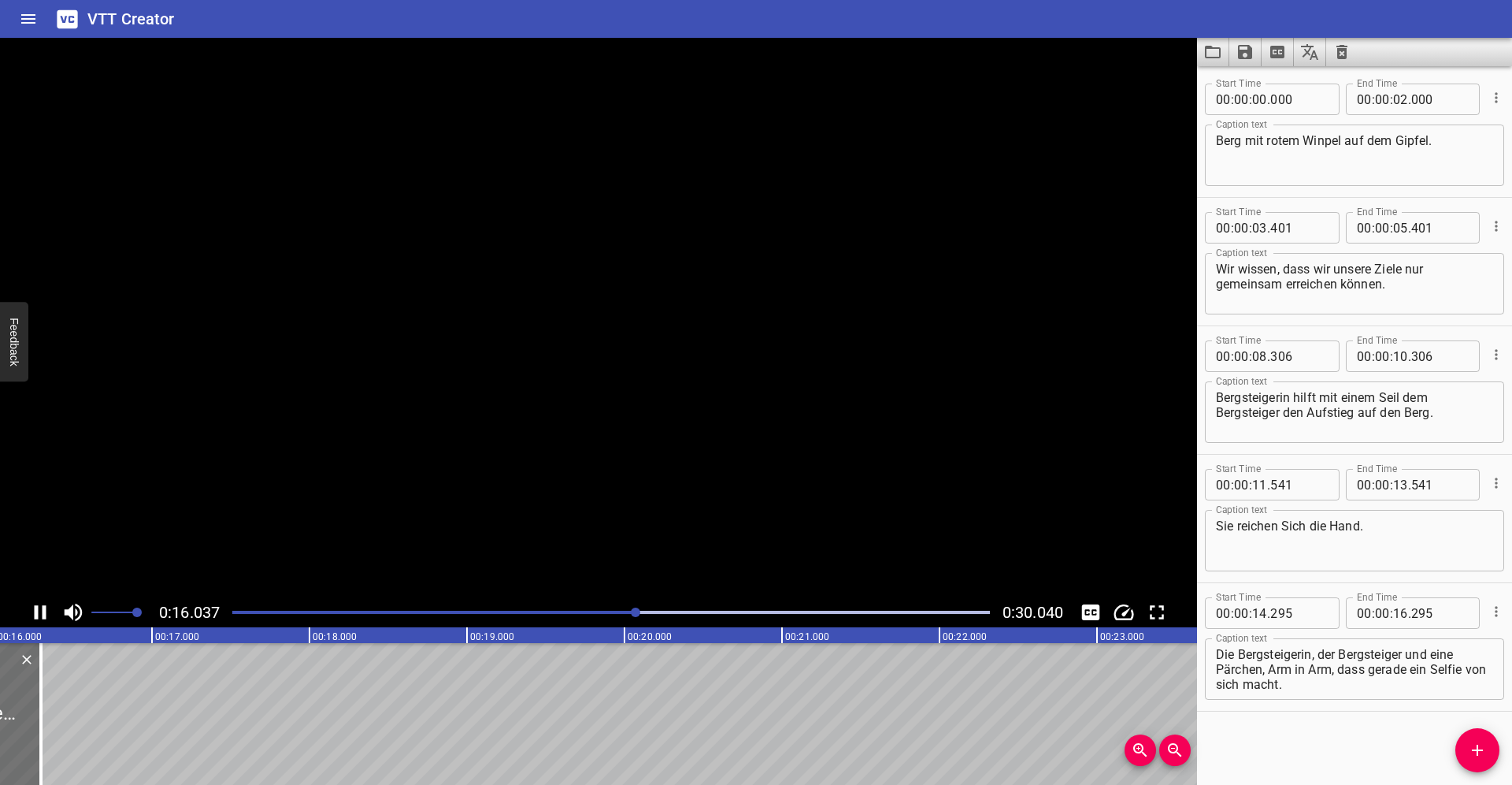
click at [41, 604] on icon "Play/Pause" at bounding box center [40, 612] width 23 height 23
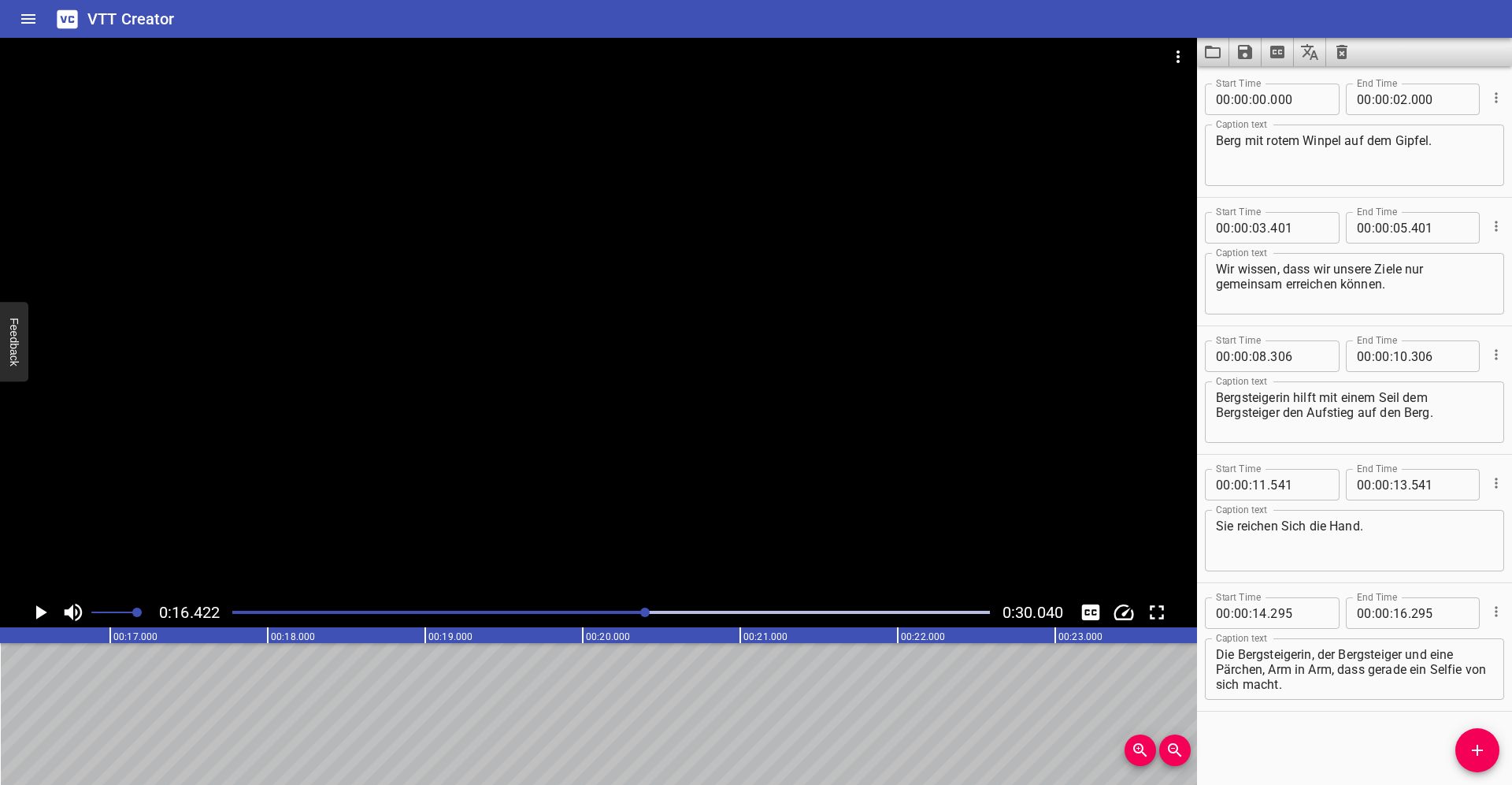
scroll to position [0, 2586]
click at [1477, 760] on button "Add Cue" at bounding box center [1477, 750] width 44 height 44
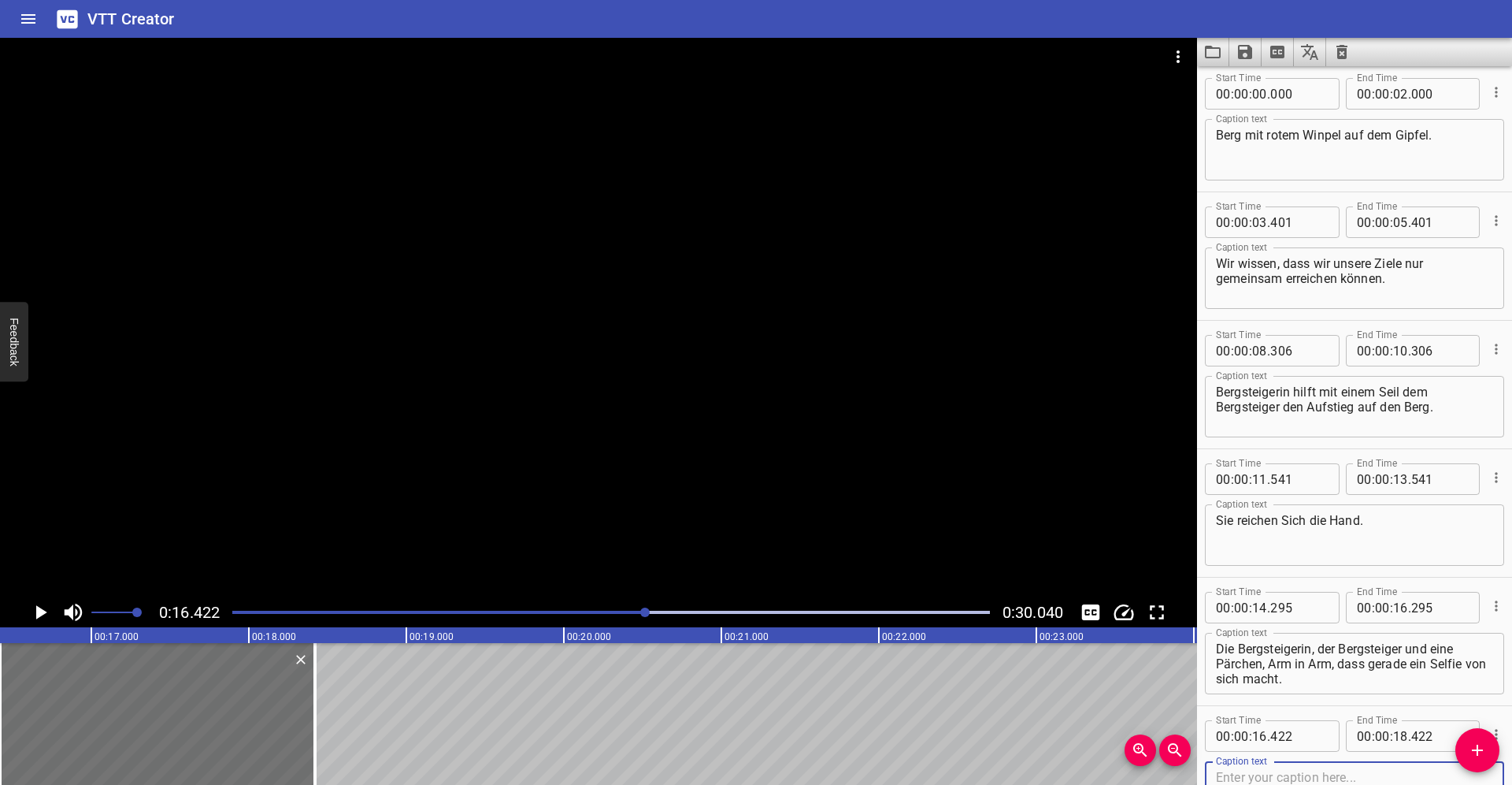
scroll to position [126, 0]
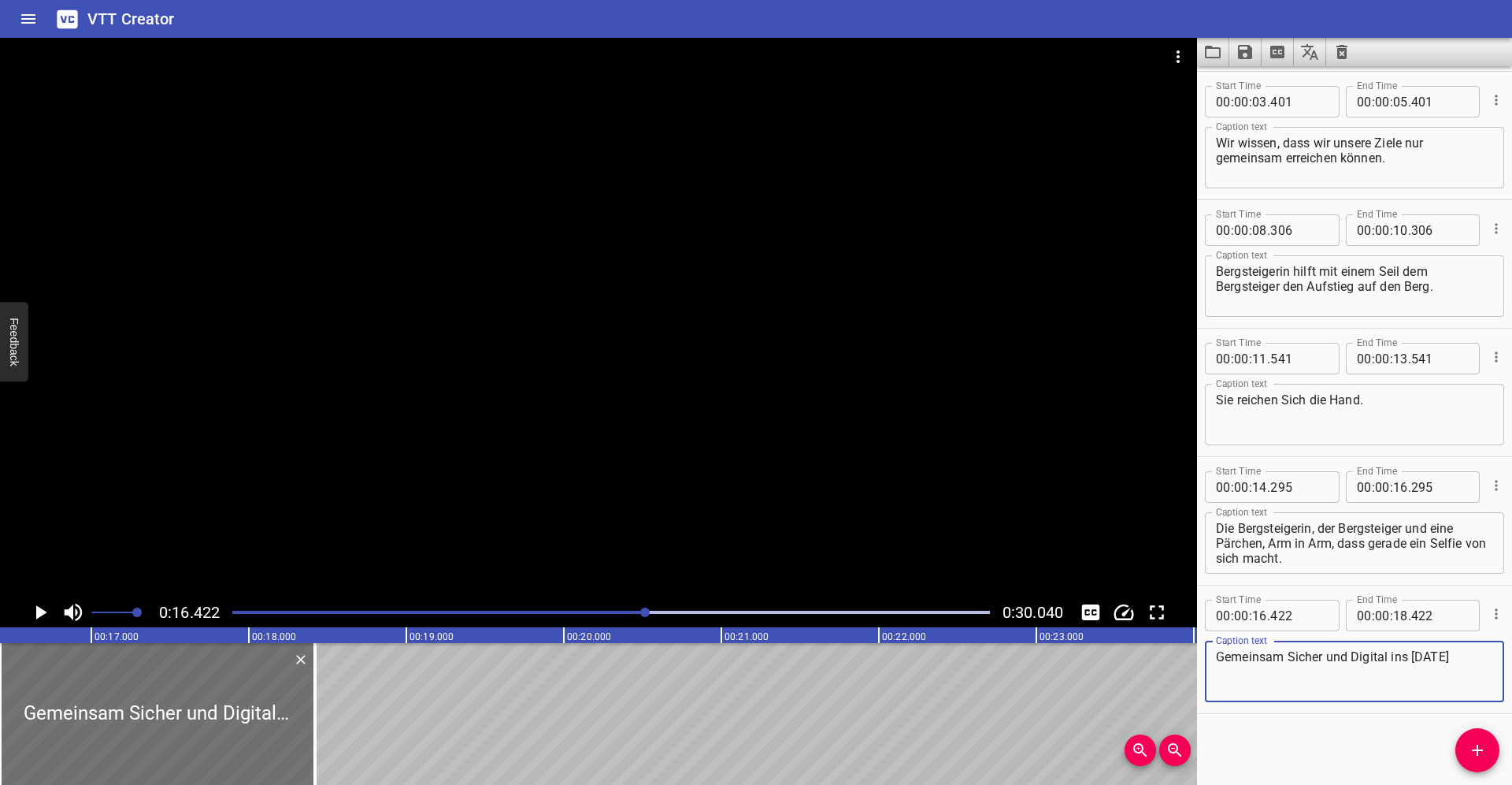
type textarea "Gemeinsam Sicher und Digital ins Morgen"
click at [1308, 696] on div "Gemeinsam Sicher und Digital ins Morgen Caption text" at bounding box center [1354, 671] width 299 height 61
click at [1317, 691] on textarea "Gemeinsam Sicher und Digital ins Morgen" at bounding box center [1354, 672] width 277 height 45
click at [33, 608] on icon "Play/Pause" at bounding box center [40, 612] width 23 height 23
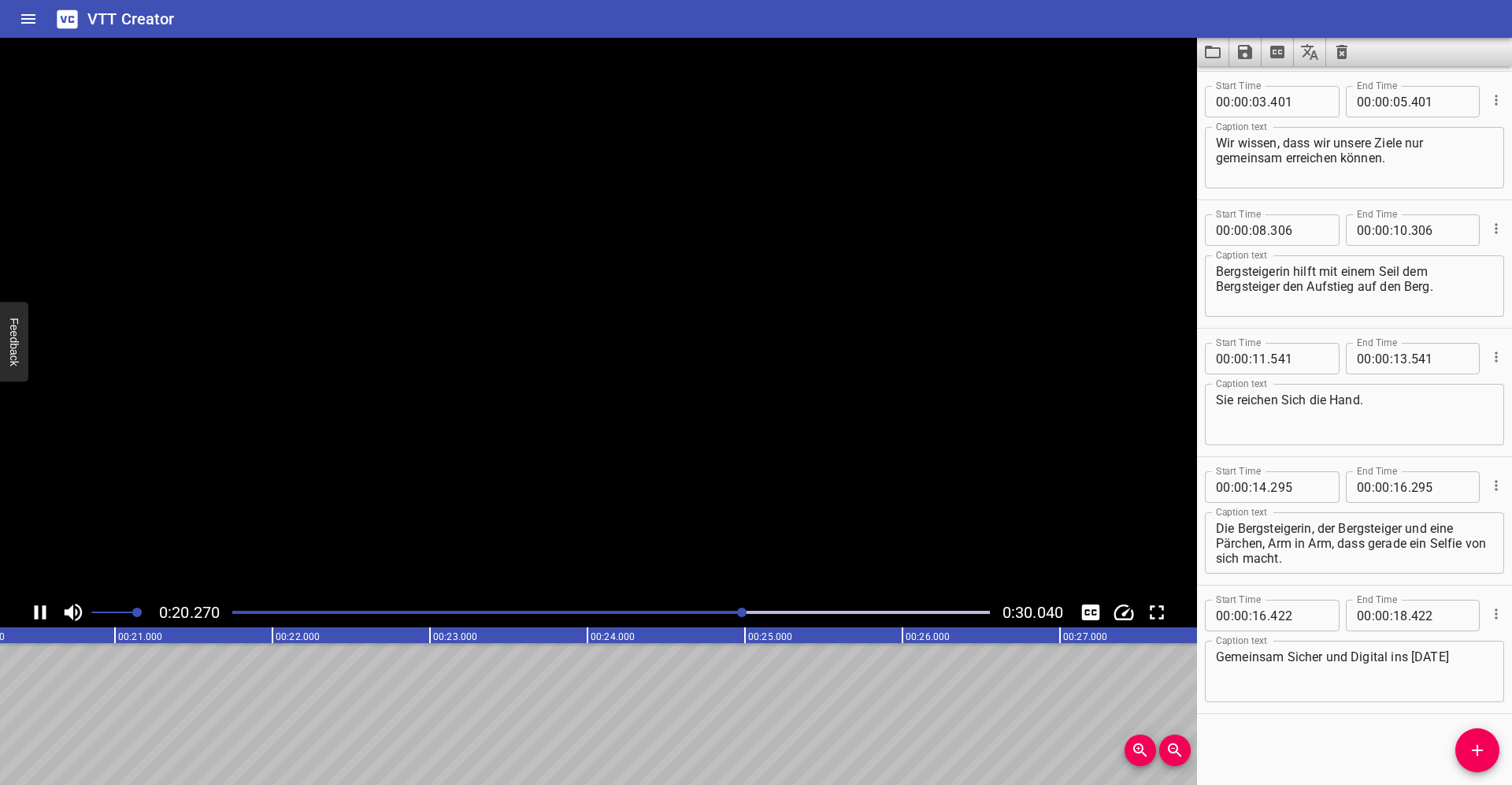
click at [34, 608] on icon "Play/Pause" at bounding box center [40, 612] width 23 height 23
click at [31, 604] on icon "Play/Pause" at bounding box center [40, 612] width 23 height 23
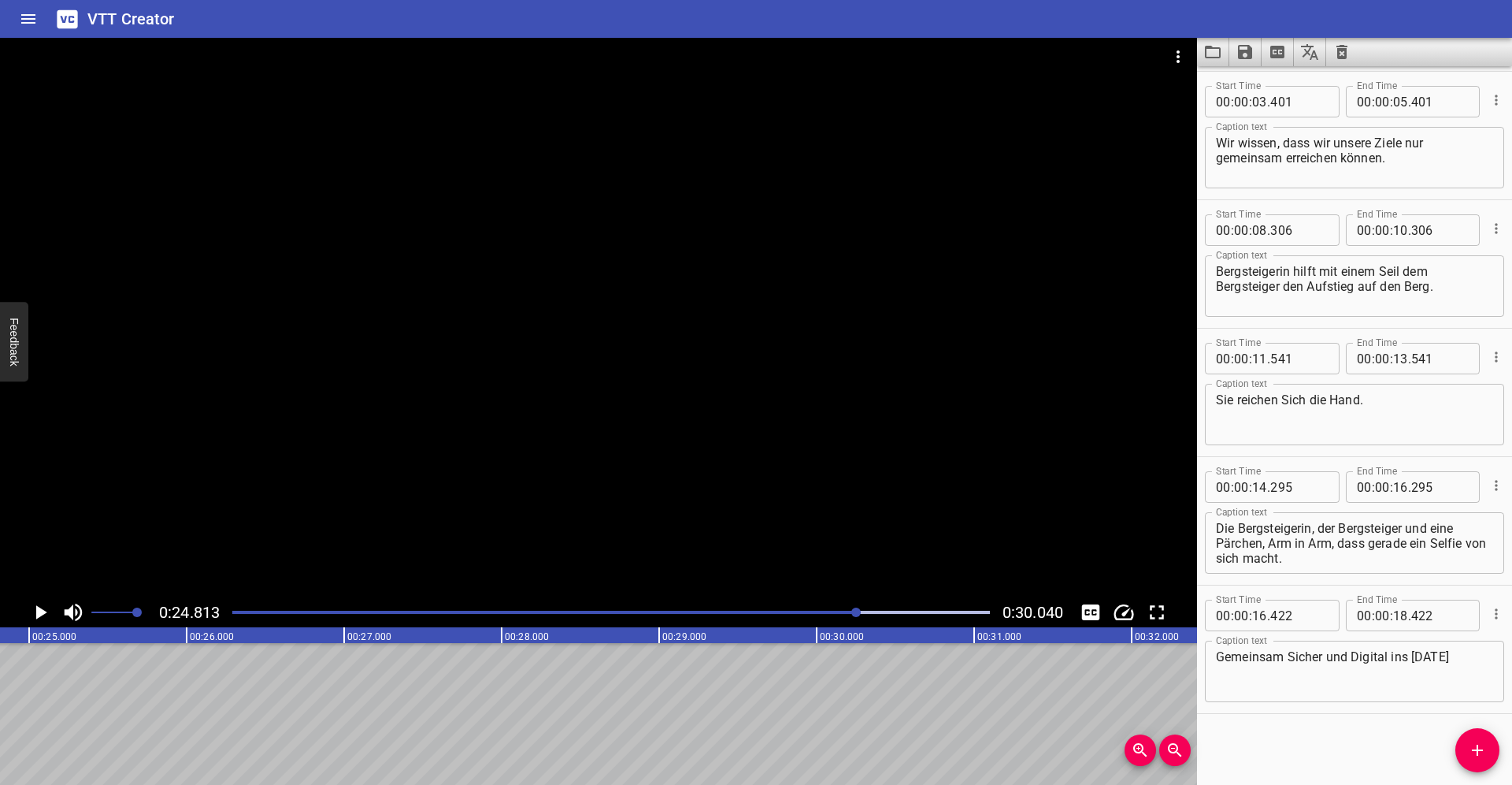
click at [1499, 761] on div "Start Time 00 : 00 : 00 . 000 Start Time End Time 00 : 00 : 02 . 000 End Time C…" at bounding box center [1354, 425] width 315 height 719
click at [1479, 757] on icon "Add Cue" at bounding box center [1477, 749] width 18 height 18
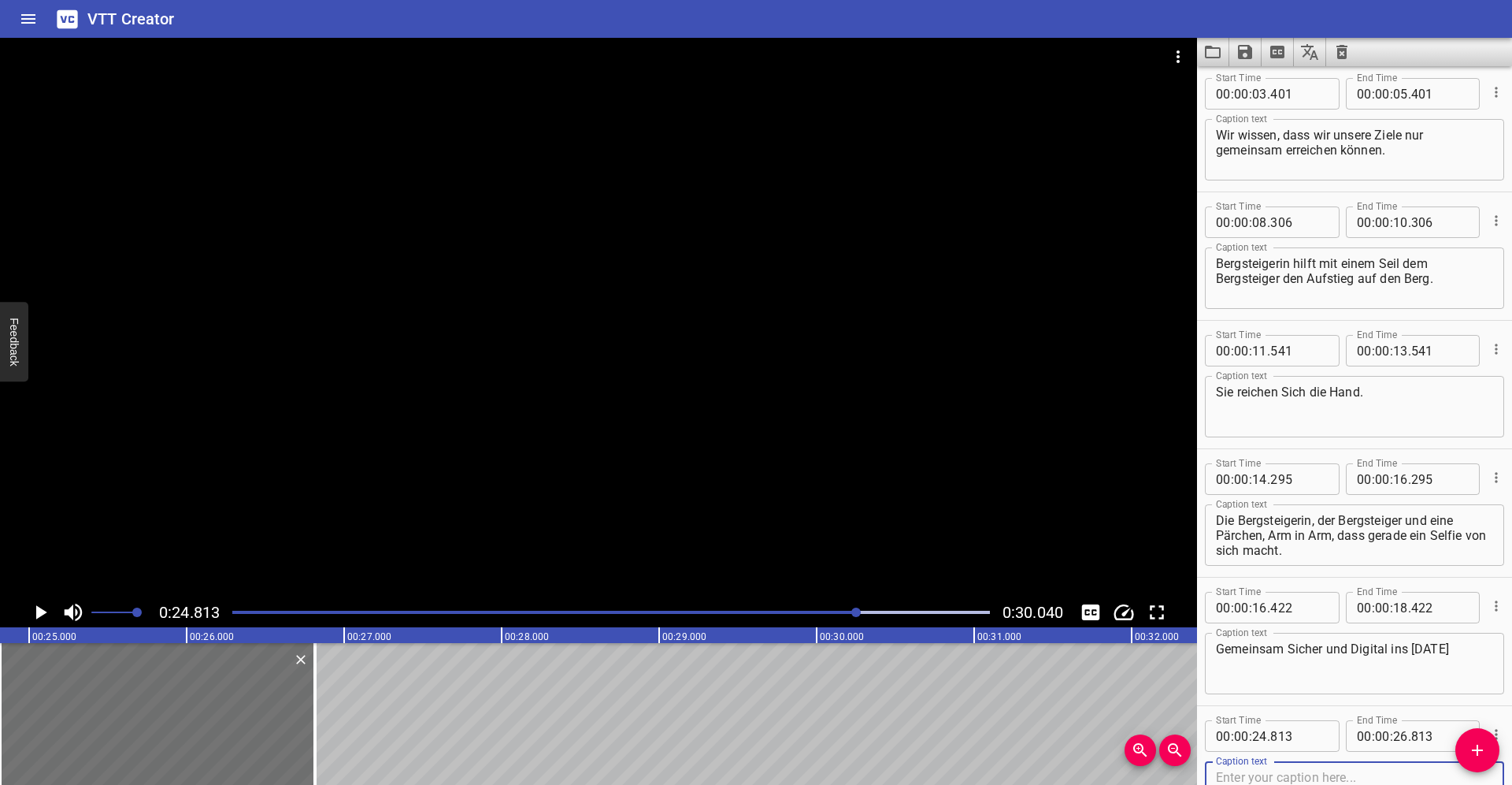
scroll to position [255, 0]
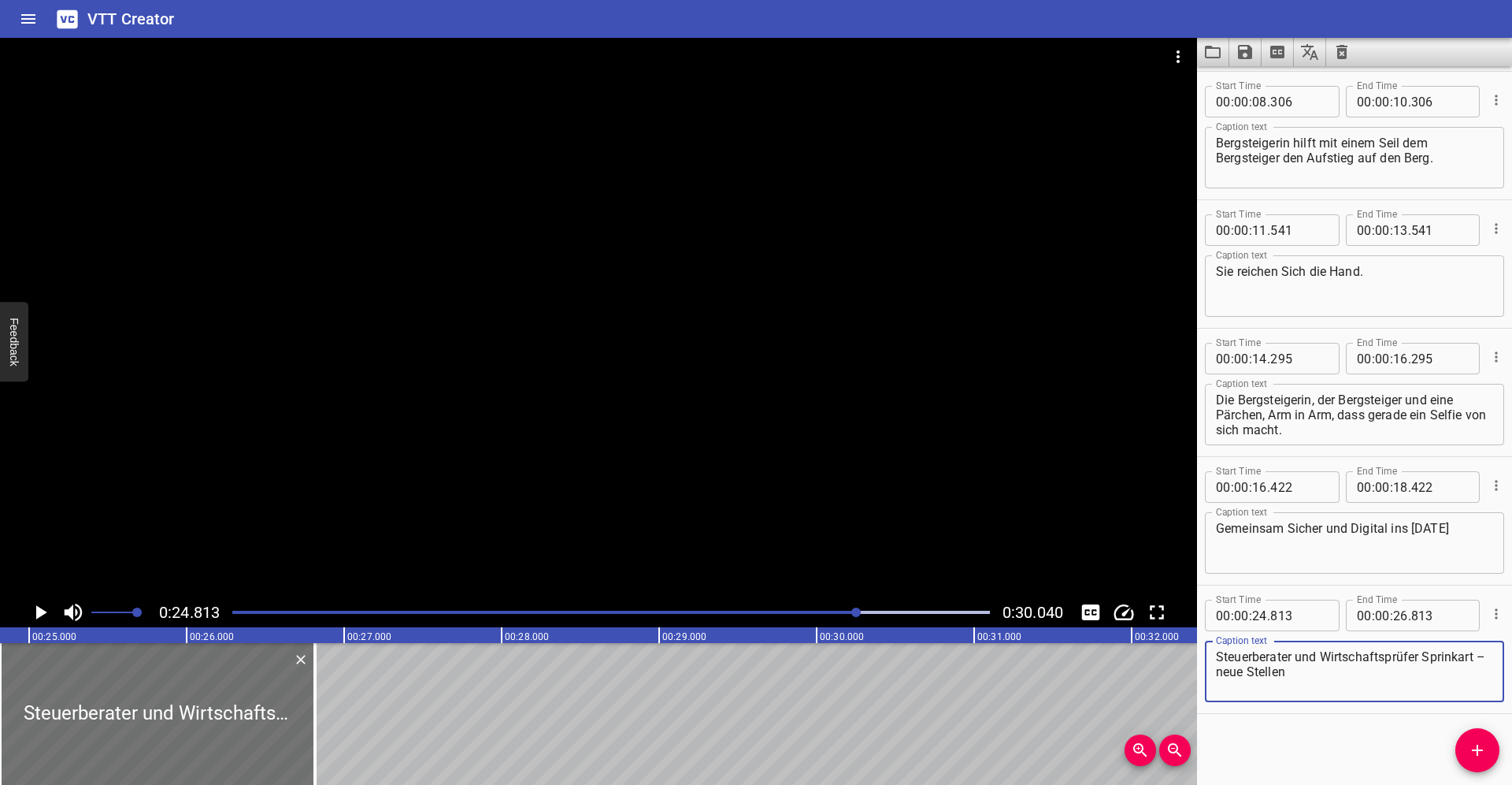
type textarea "Steuerberater und Wirtschaftsprüfer Sprinkart – neue Stellen"
click at [1310, 745] on div "Start Time 00 : 00 : 00 . 000 Start Time End Time 00 : 00 : 02 . 000 End Time C…" at bounding box center [1354, 425] width 315 height 719
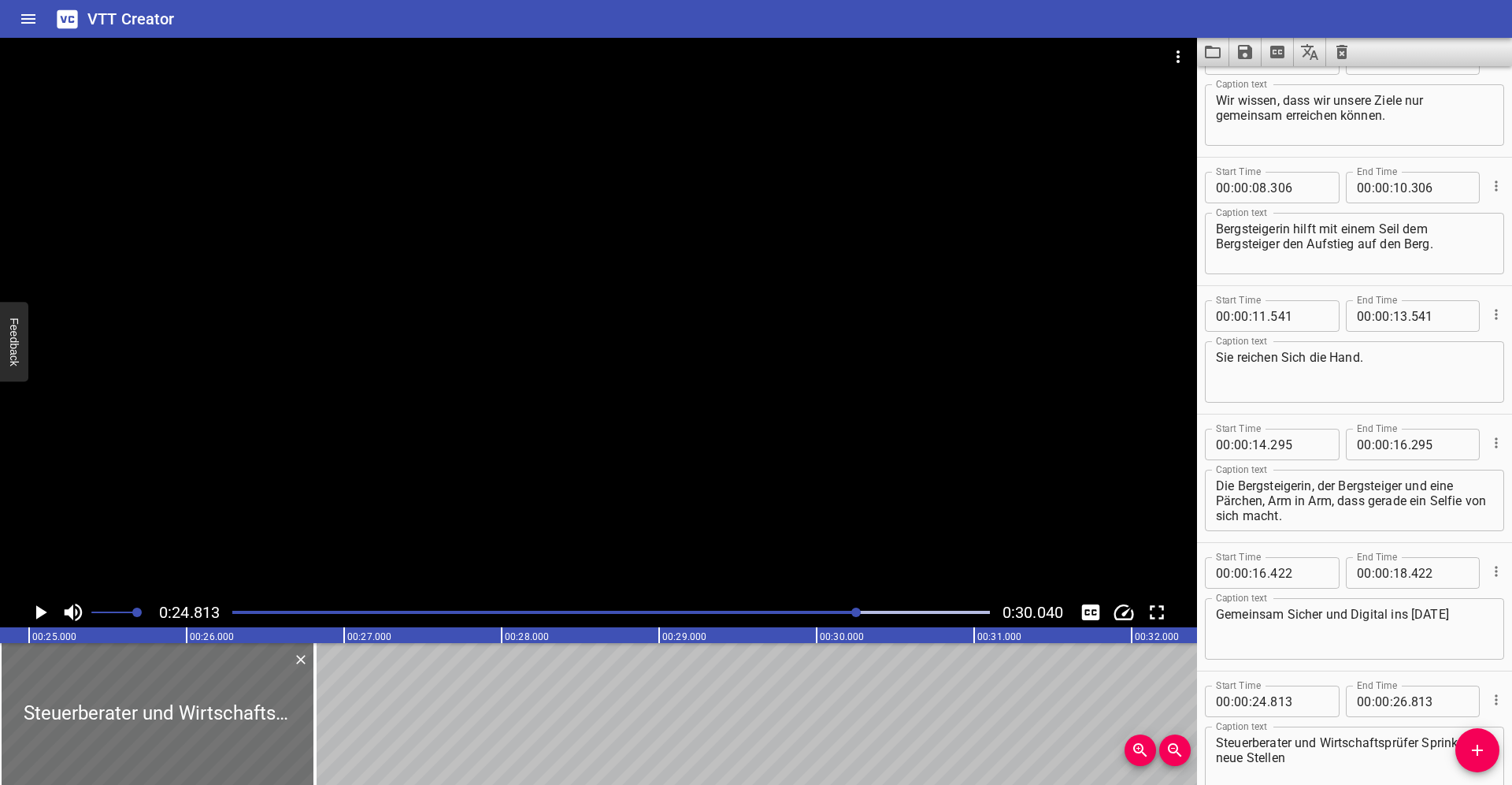
scroll to position [0, 0]
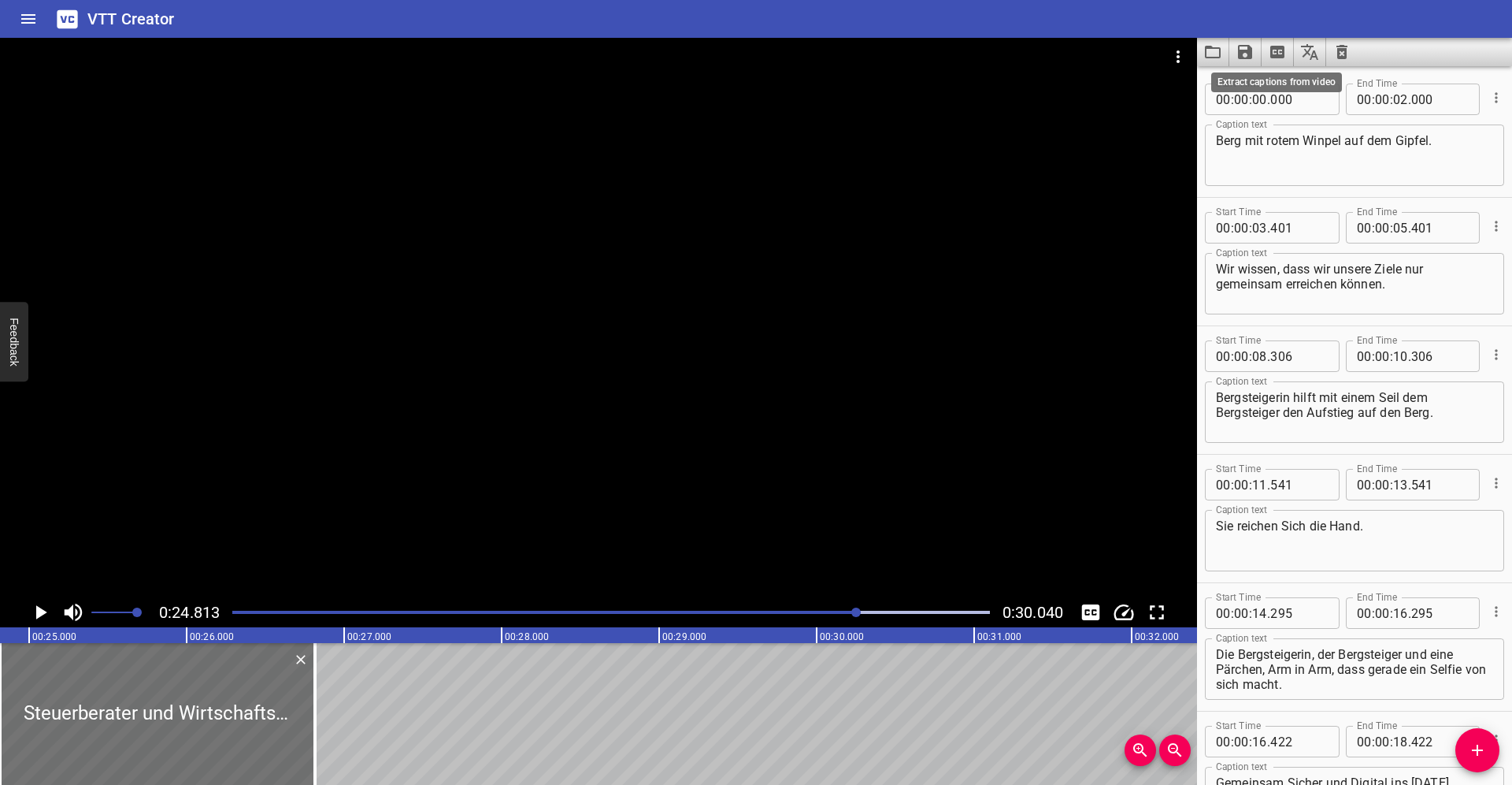
click at [1276, 52] on icon "Extract captions from video" at bounding box center [1278, 52] width 15 height 13
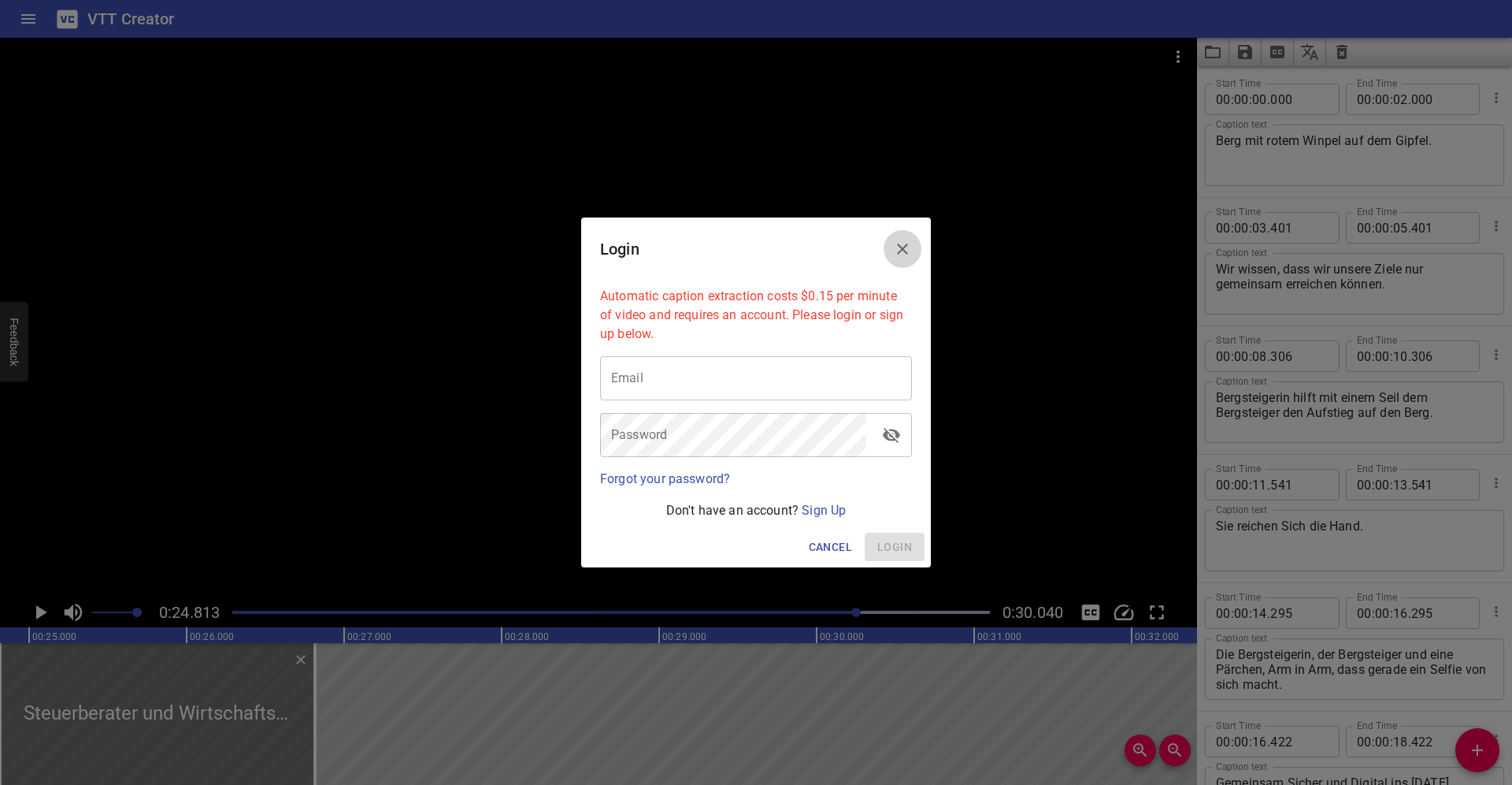
click at [898, 250] on icon "Close" at bounding box center [902, 248] width 18 height 18
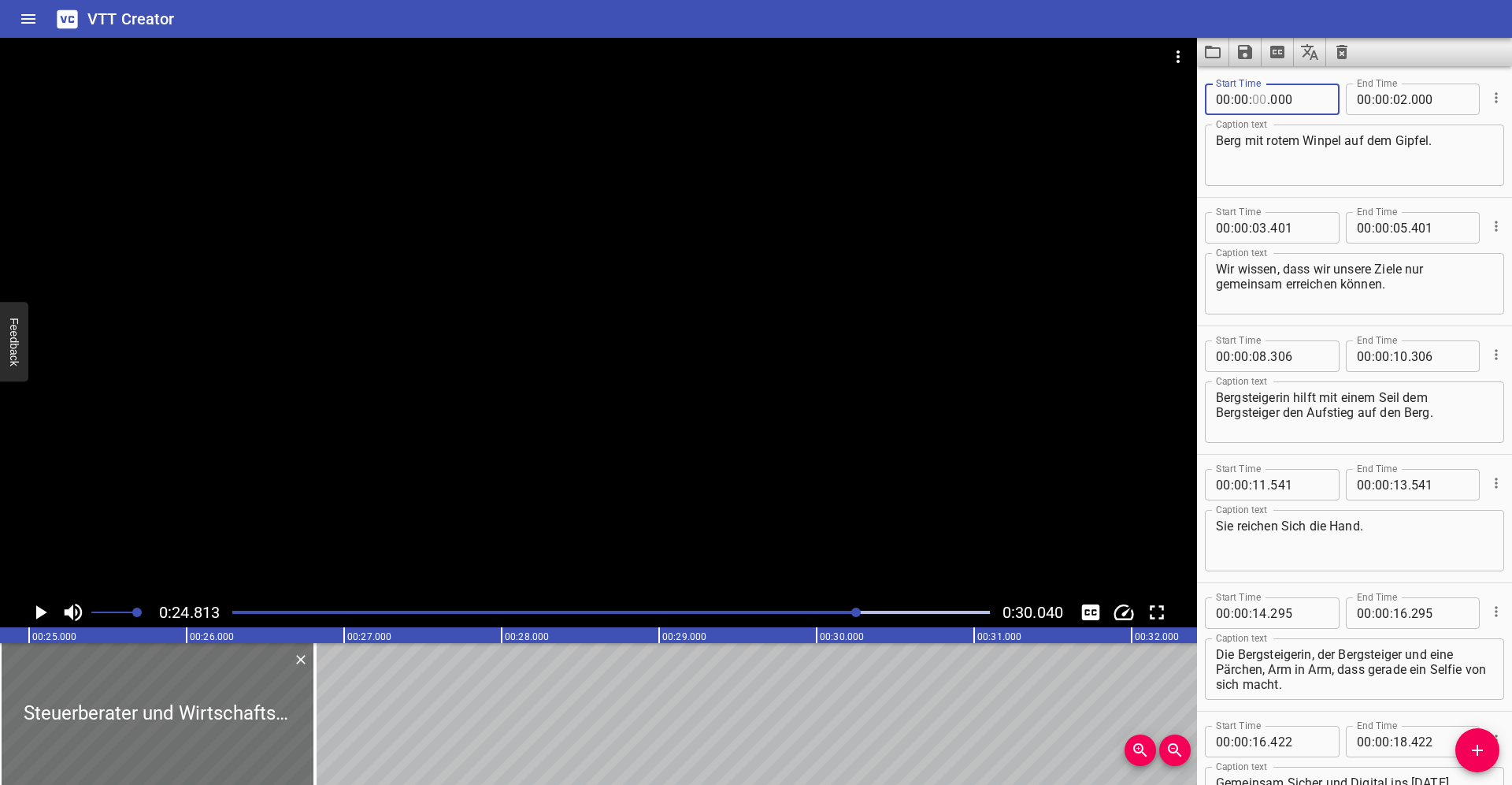
click at [1265, 98] on input "number" at bounding box center [1259, 99] width 15 height 31
type input "00"
drag, startPoint x: 1303, startPoint y: 98, endPoint x: 1174, endPoint y: 107, distance: 129.3
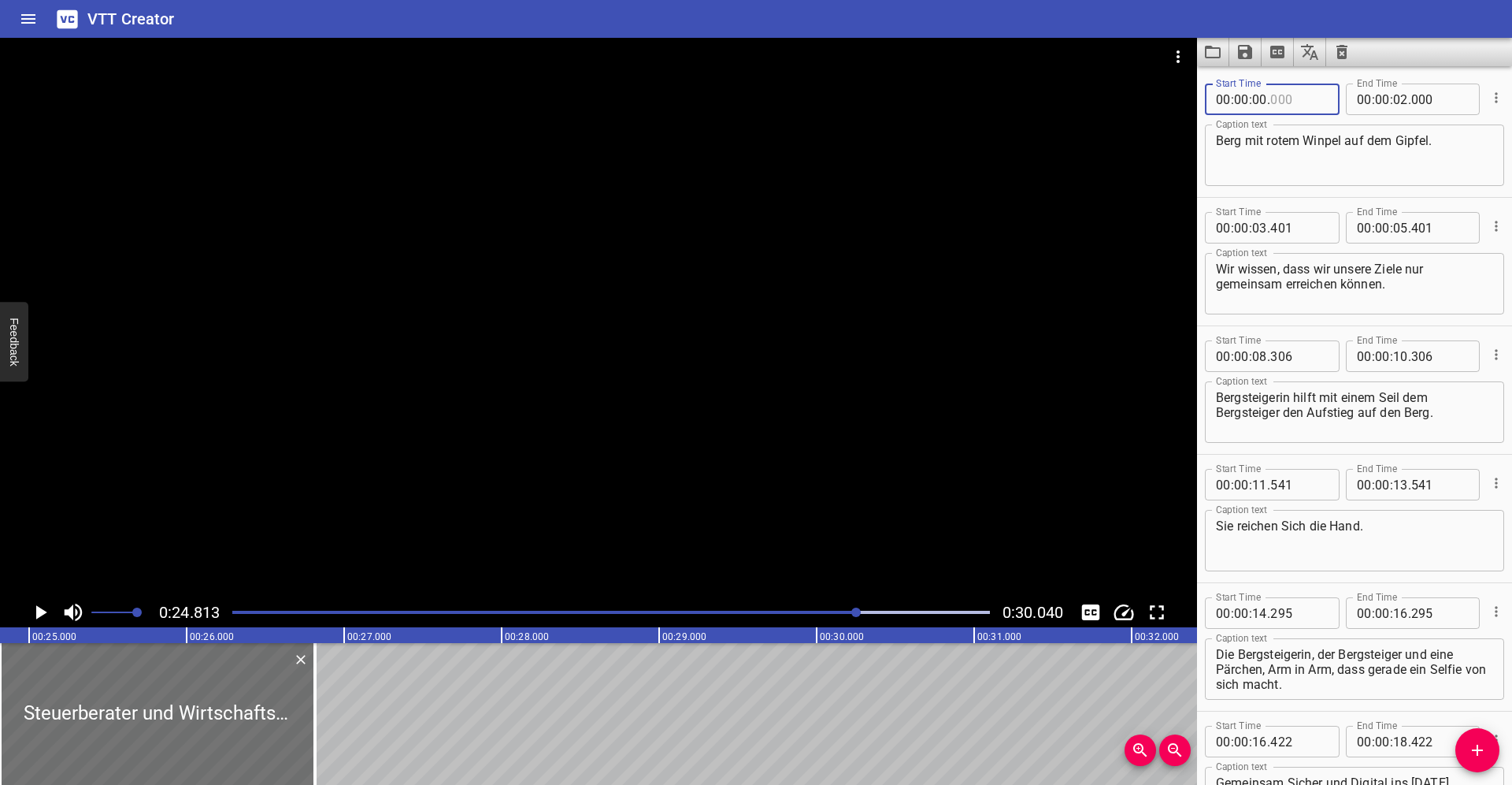
click at [1174, 107] on main "0:24.813 0:30.040 00:00.000 00:01.000 00:02.000 00:03.000 00:04.000 00:05.000 0…" at bounding box center [756, 411] width 1512 height 747
type input "000"
click at [1308, 96] on input "number" at bounding box center [1299, 99] width 57 height 31
drag, startPoint x: 1310, startPoint y: 101, endPoint x: 1200, endPoint y: 104, distance: 110.0
click at [1200, 104] on div "Start Time 00 : 00 : 00 . Start Time End Time 00 : 00 : 02 . 000 End Time Capti…" at bounding box center [1354, 132] width 315 height 127
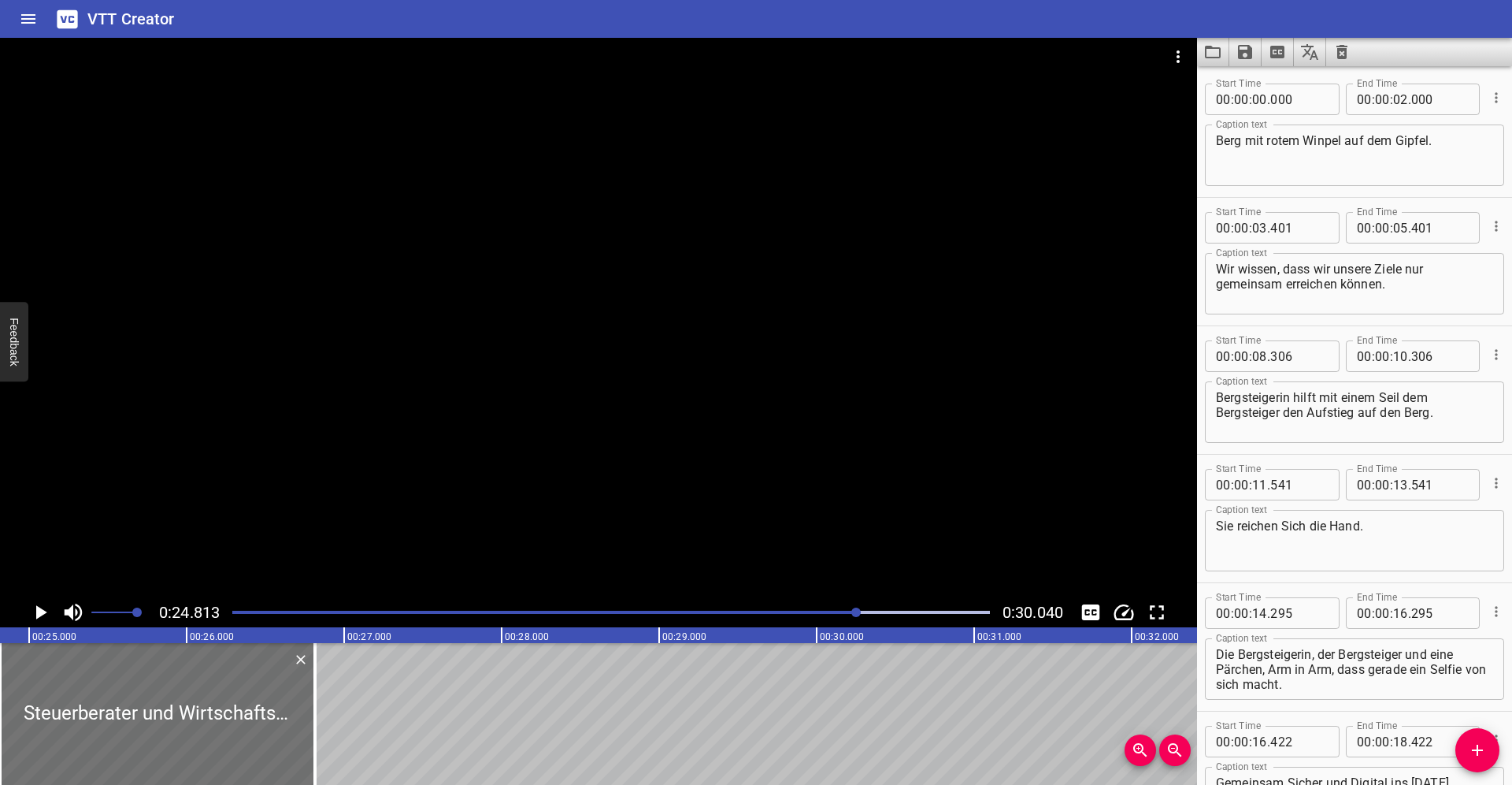
type input "000"
click at [1286, 133] on textarea "Berg mit rotem Winpel auf dem Gipfel." at bounding box center [1354, 156] width 277 height 45
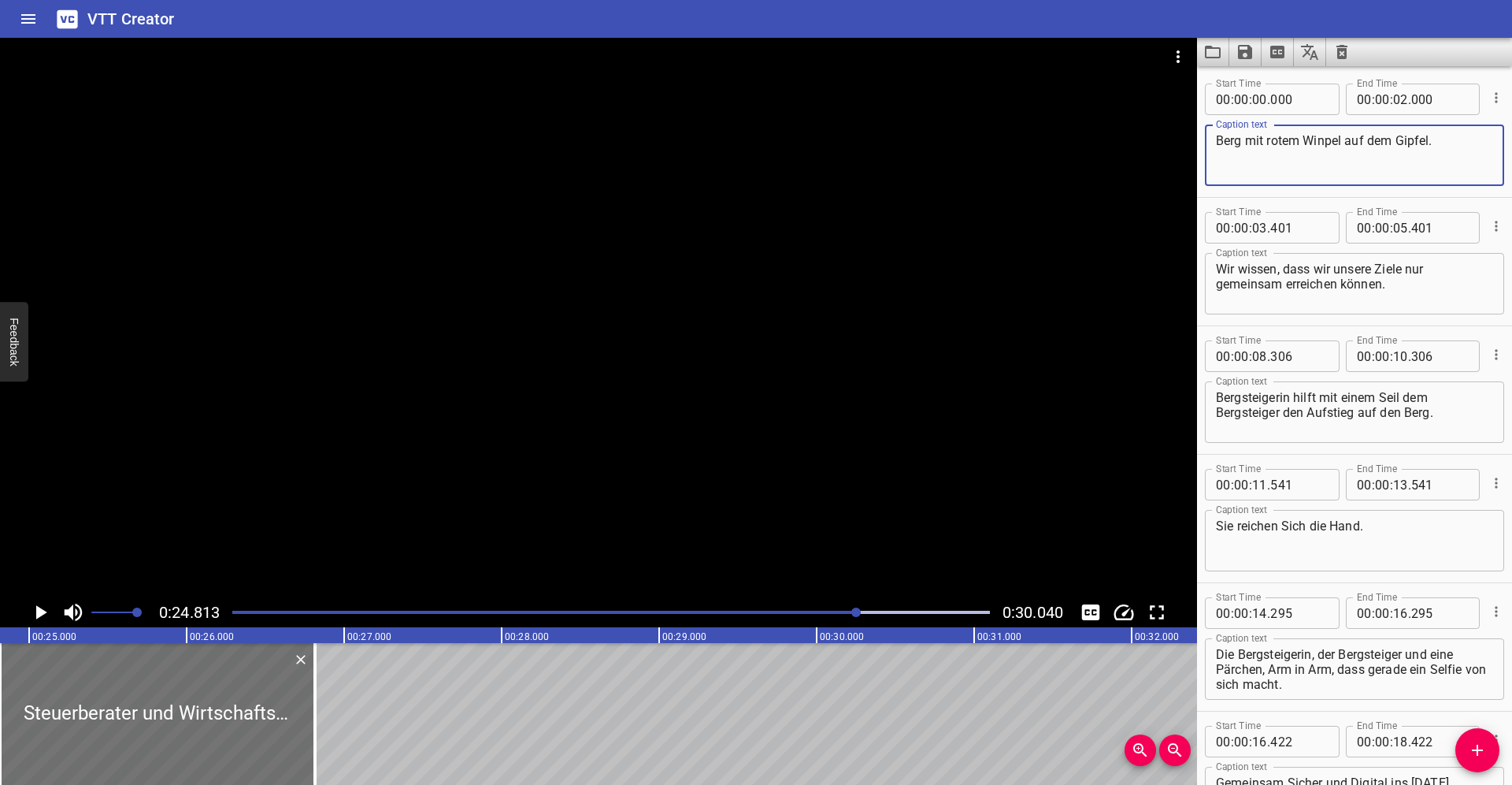
click at [1286, 133] on textarea "Berg mit rotem Winpel auf dem Gipfel." at bounding box center [1354, 156] width 277 height 45
click at [1412, 287] on textarea "Wir wissen, dass wir unsere Ziele nur gemeinsam erreichen können." at bounding box center [1354, 284] width 277 height 45
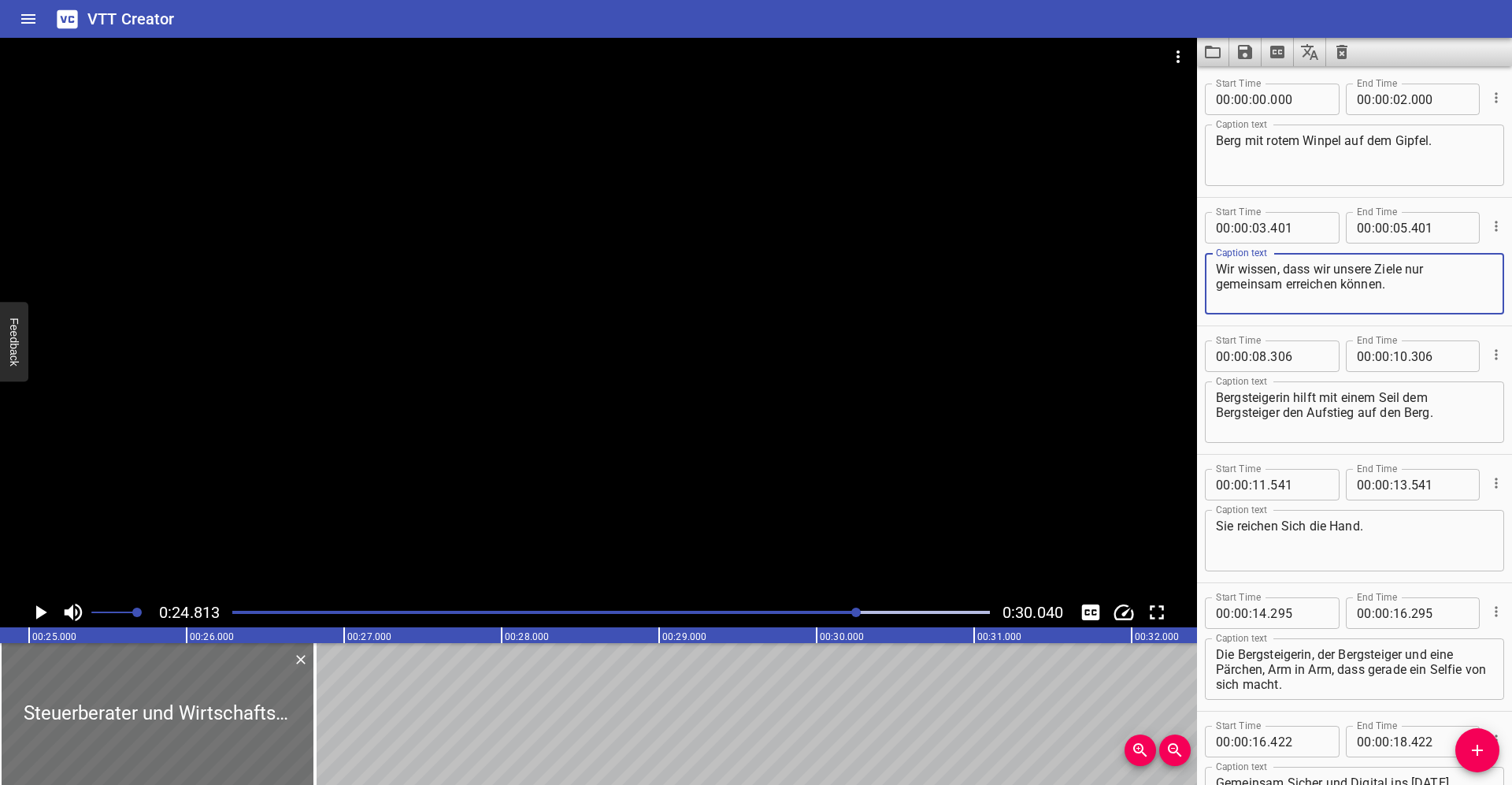
click at [1282, 401] on textarea "Bergsteigerin hilft mit einem Seil dem Bergsteiger den Aufstieg auf den Berg." at bounding box center [1354, 412] width 277 height 45
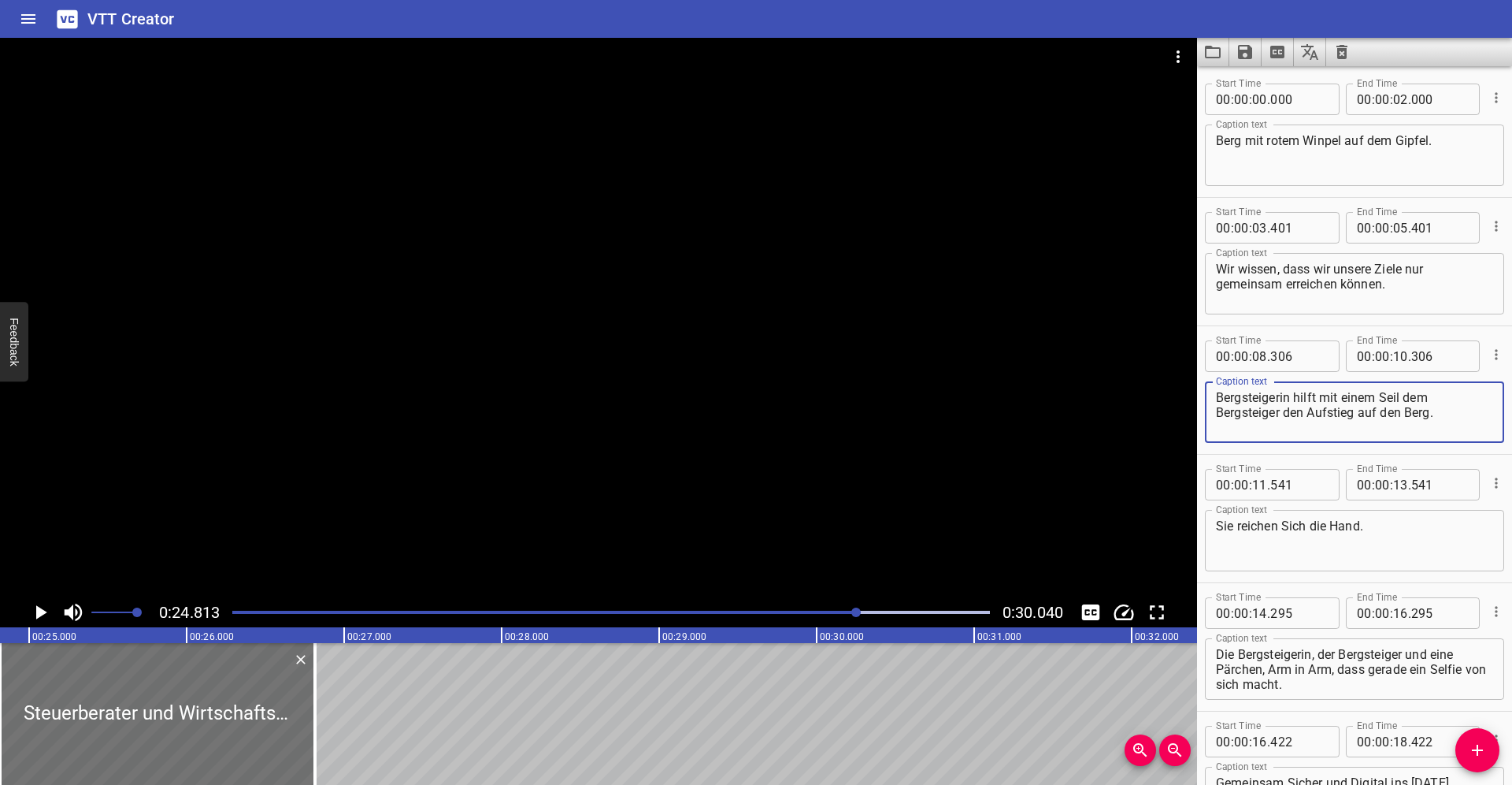
click at [1360, 543] on textarea "Sie reichen Sich die Hand." at bounding box center [1354, 541] width 277 height 45
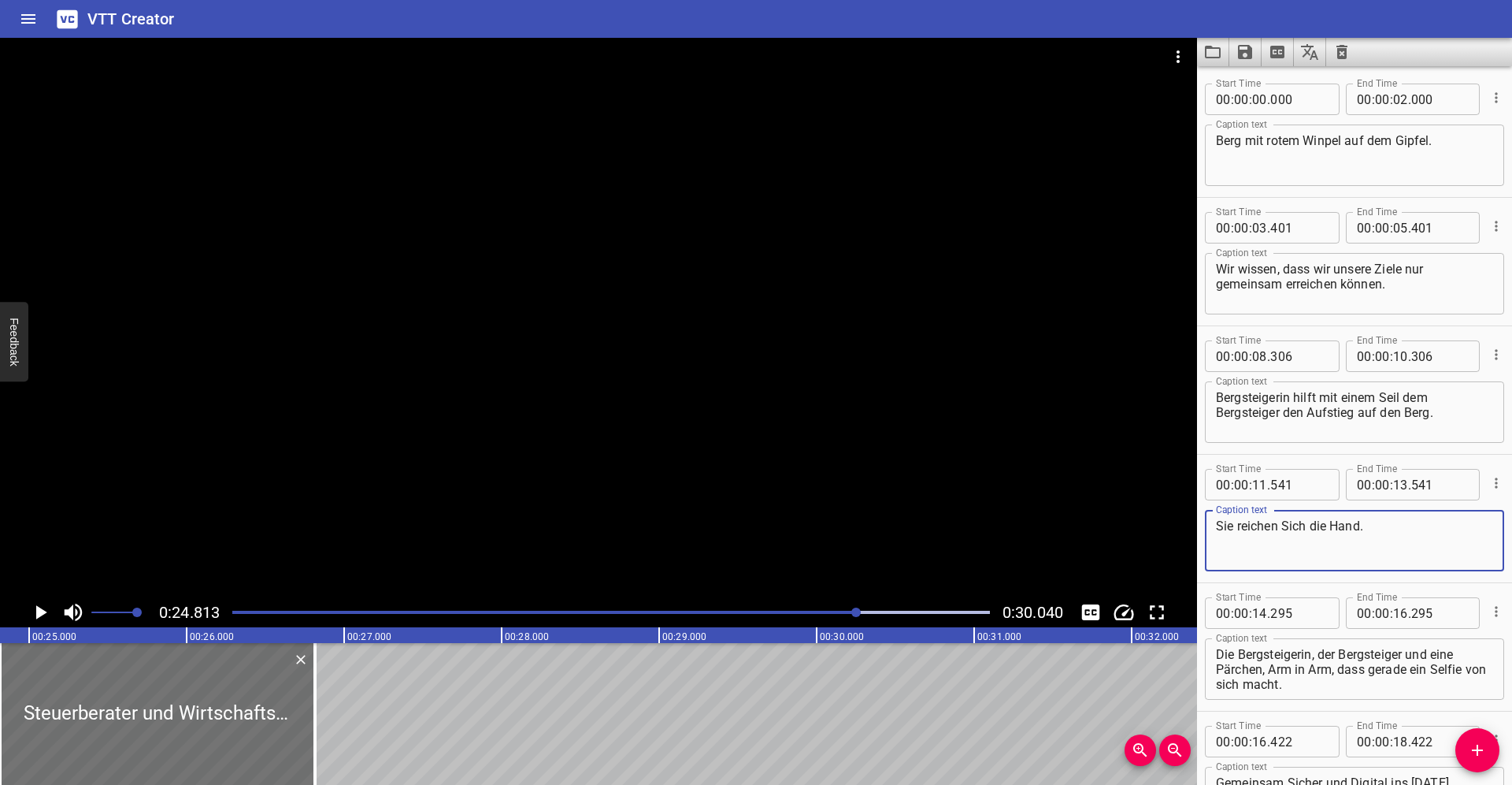
click at [1360, 543] on textarea "Sie reichen Sich die Hand." at bounding box center [1354, 541] width 277 height 45
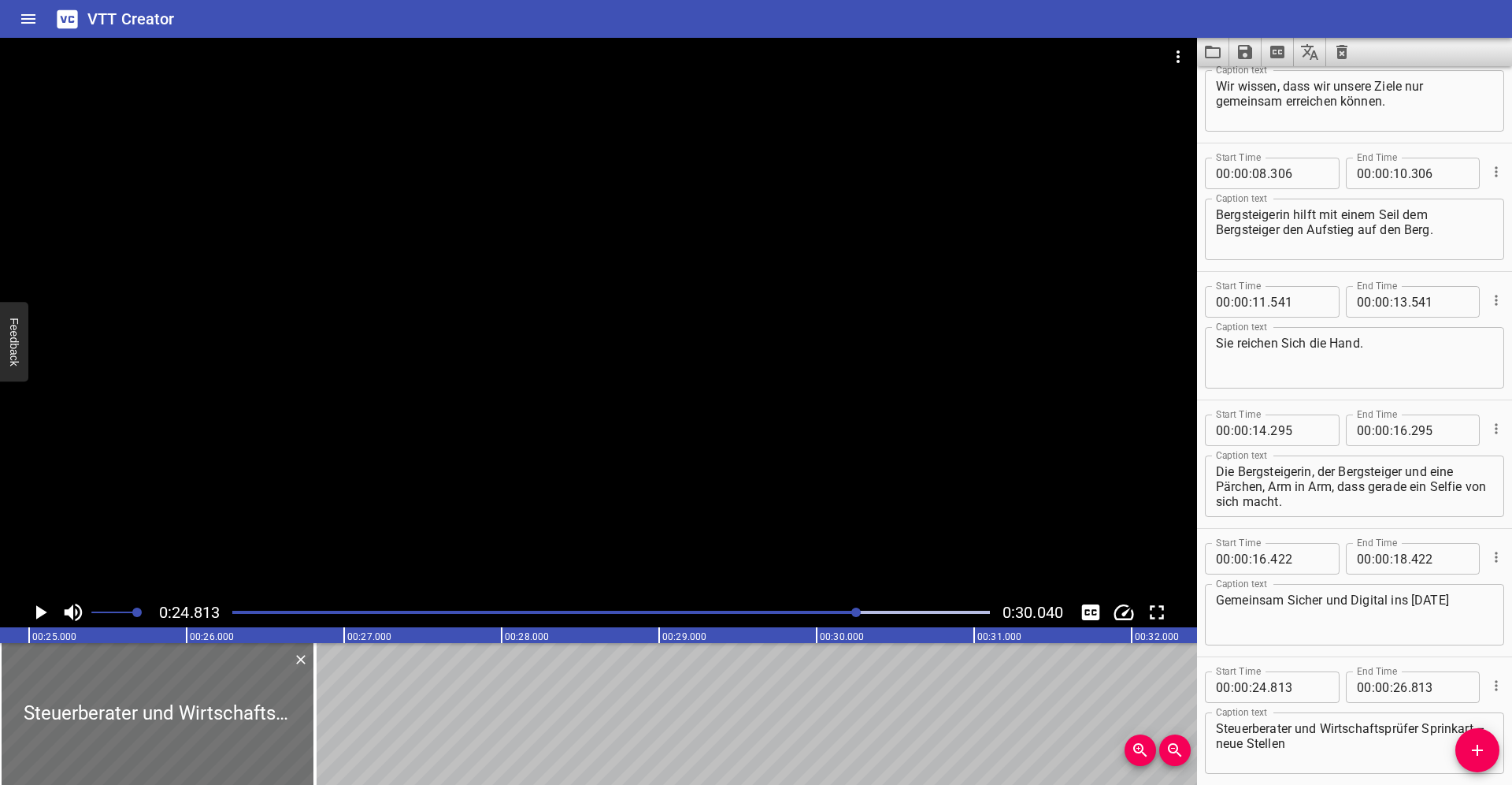
scroll to position [255, 0]
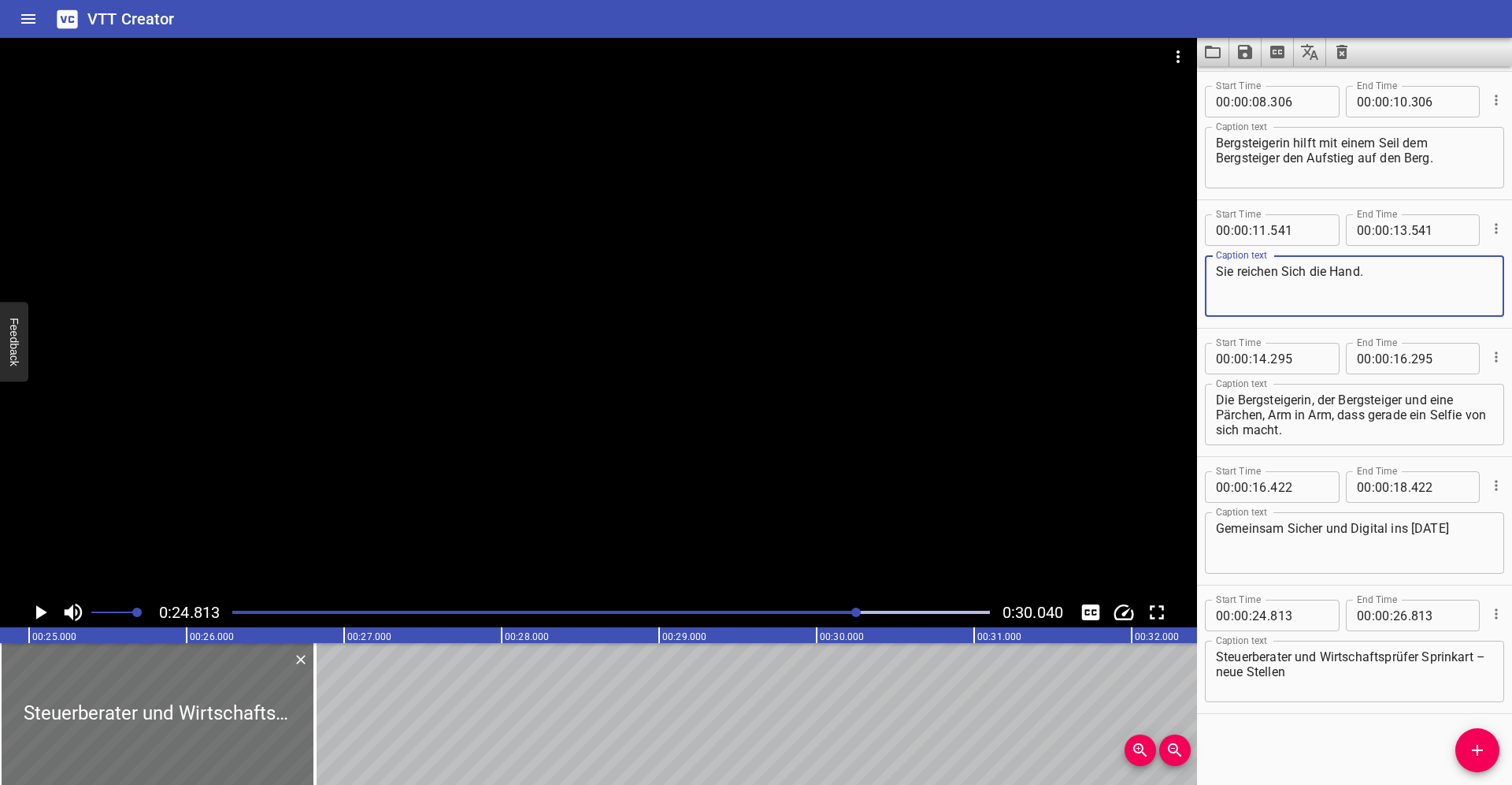
click at [1323, 430] on textarea "Am Gipfel angekommen stehen vier Personen. Die Bergsteigerin, der Bergsteiger u…" at bounding box center [1354, 414] width 277 height 45
click at [1335, 551] on textarea "Gemeinsam Sicher und Digital ins Morgen" at bounding box center [1354, 543] width 277 height 45
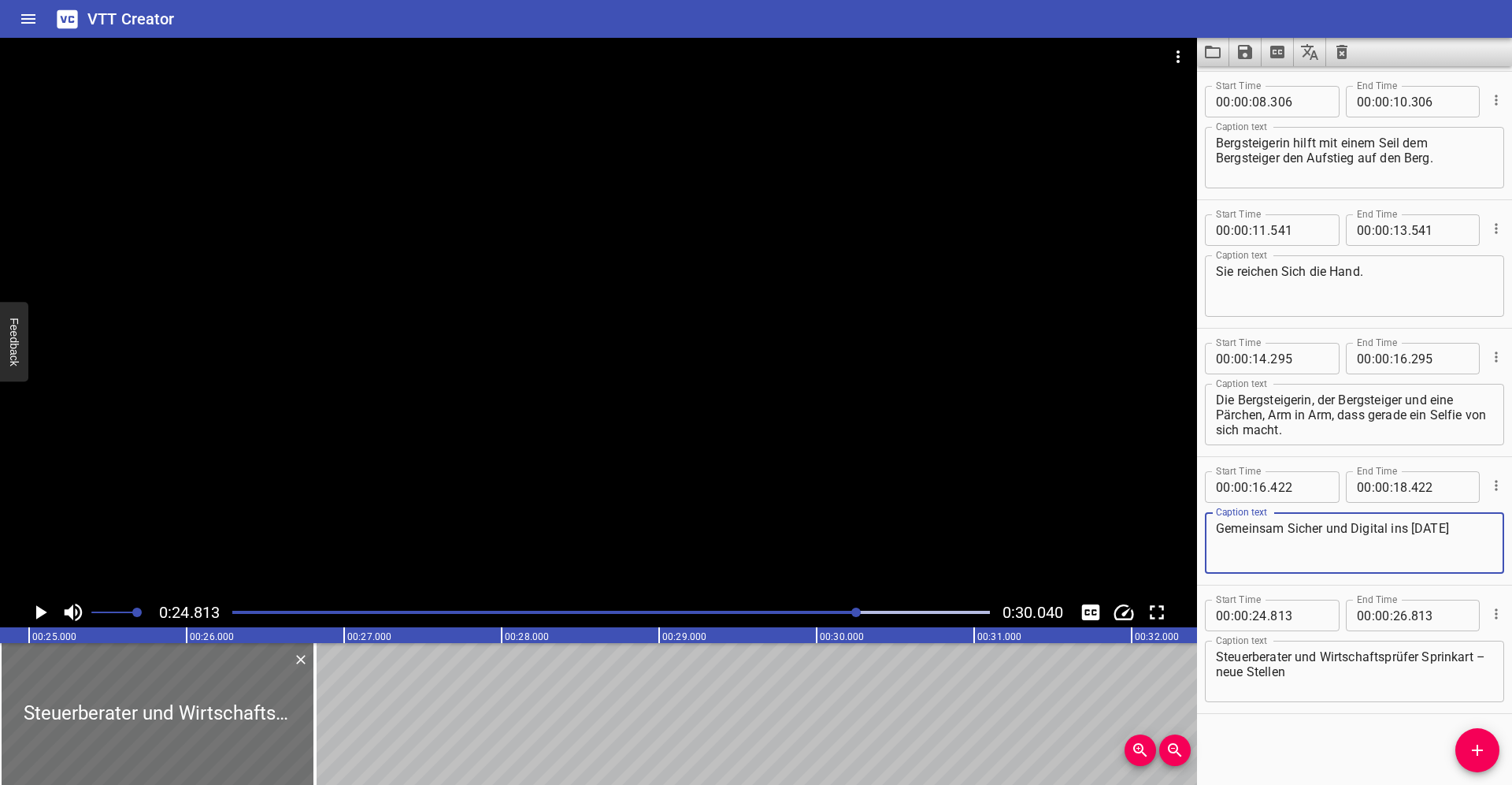
click at [1335, 551] on textarea "Gemeinsam Sicher und Digital ins Morgen" at bounding box center [1354, 543] width 277 height 45
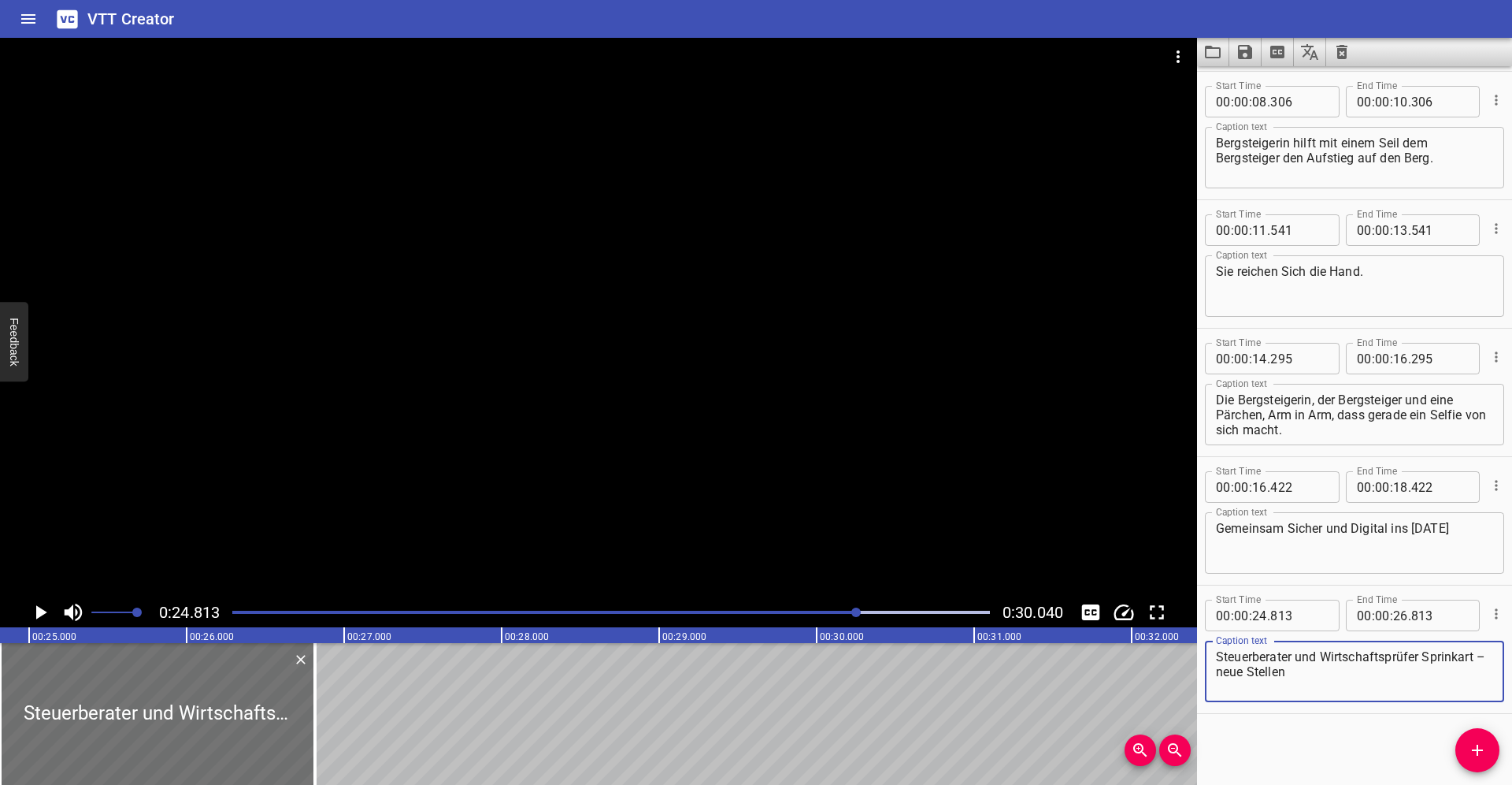
drag, startPoint x: 1296, startPoint y: 672, endPoint x: 1205, endPoint y: 643, distance: 95.5
click at [1205, 643] on div "Steuerberater und Wirtschaftsprüfer Sprinkart – neue Stellen Caption text" at bounding box center [1354, 671] width 299 height 61
